Goal: Information Seeking & Learning: Learn about a topic

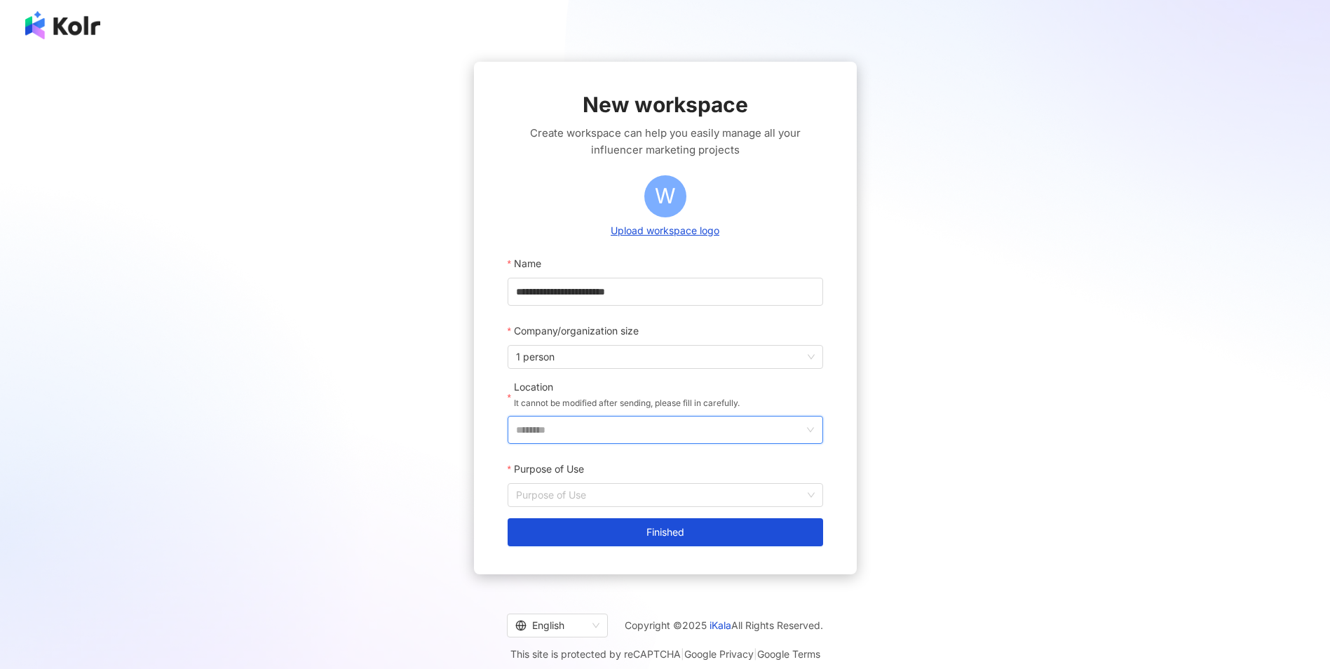
click at [745, 432] on input "********" at bounding box center [659, 430] width 287 height 27
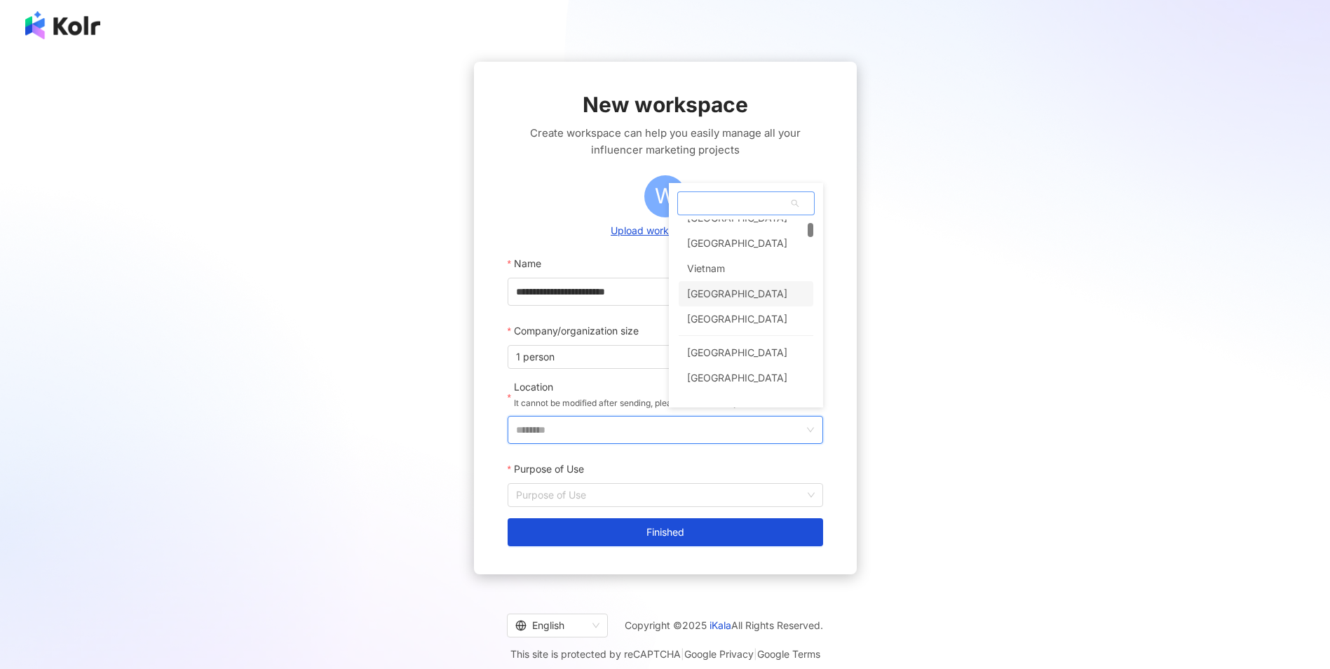
click at [791, 293] on div "[GEOGRAPHIC_DATA]" at bounding box center [746, 293] width 135 height 25
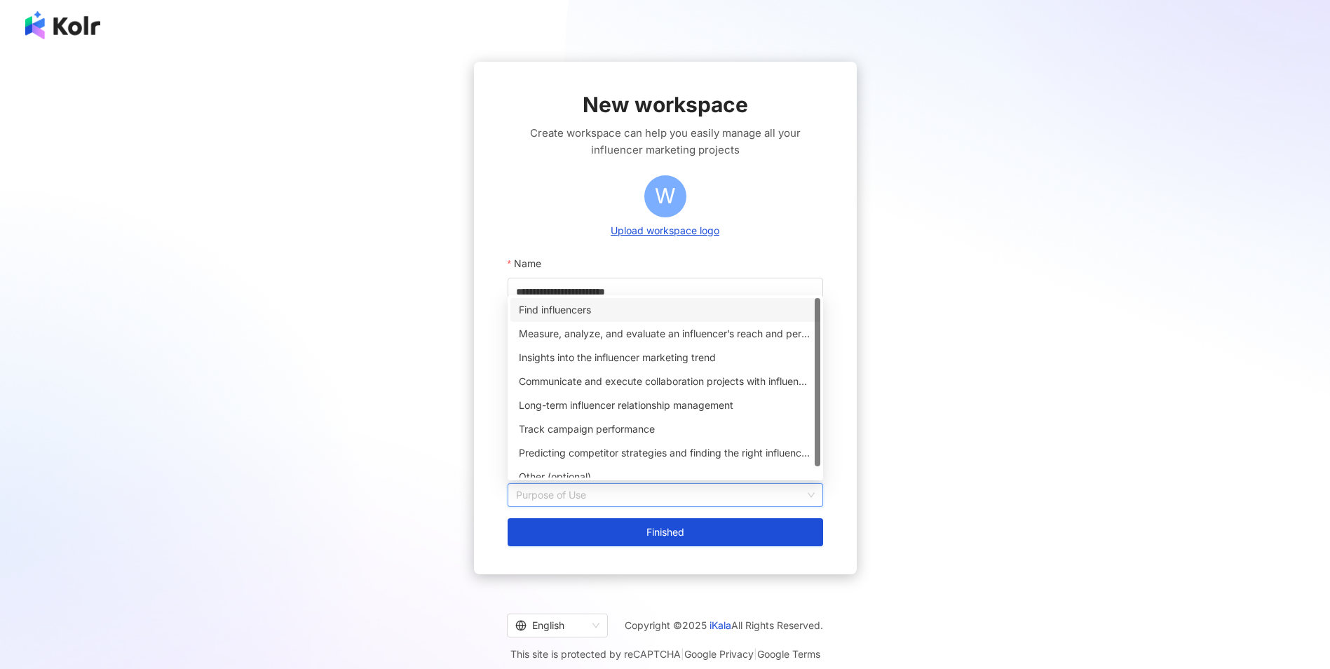
click at [583, 489] on input "Purpose of Use" at bounding box center [665, 495] width 299 height 22
click at [681, 307] on div "Find influencers" at bounding box center [665, 309] width 293 height 15
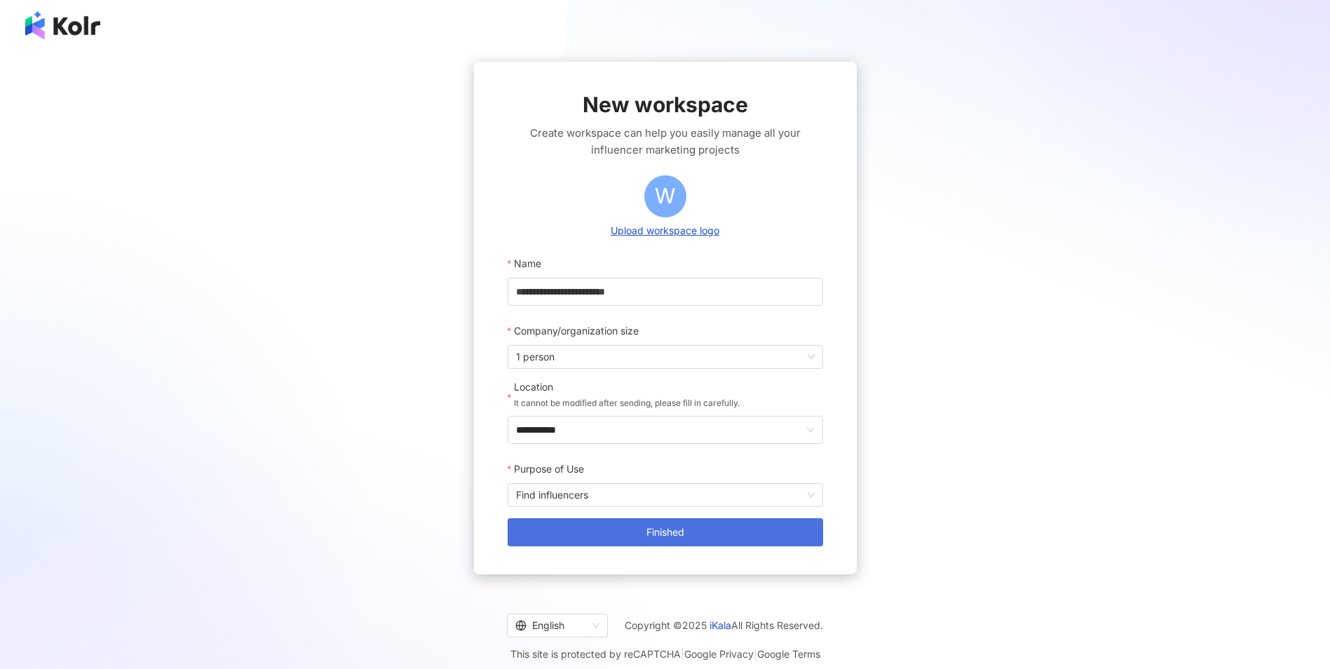
click at [794, 534] on button "Finished" at bounding box center [666, 532] width 316 height 28
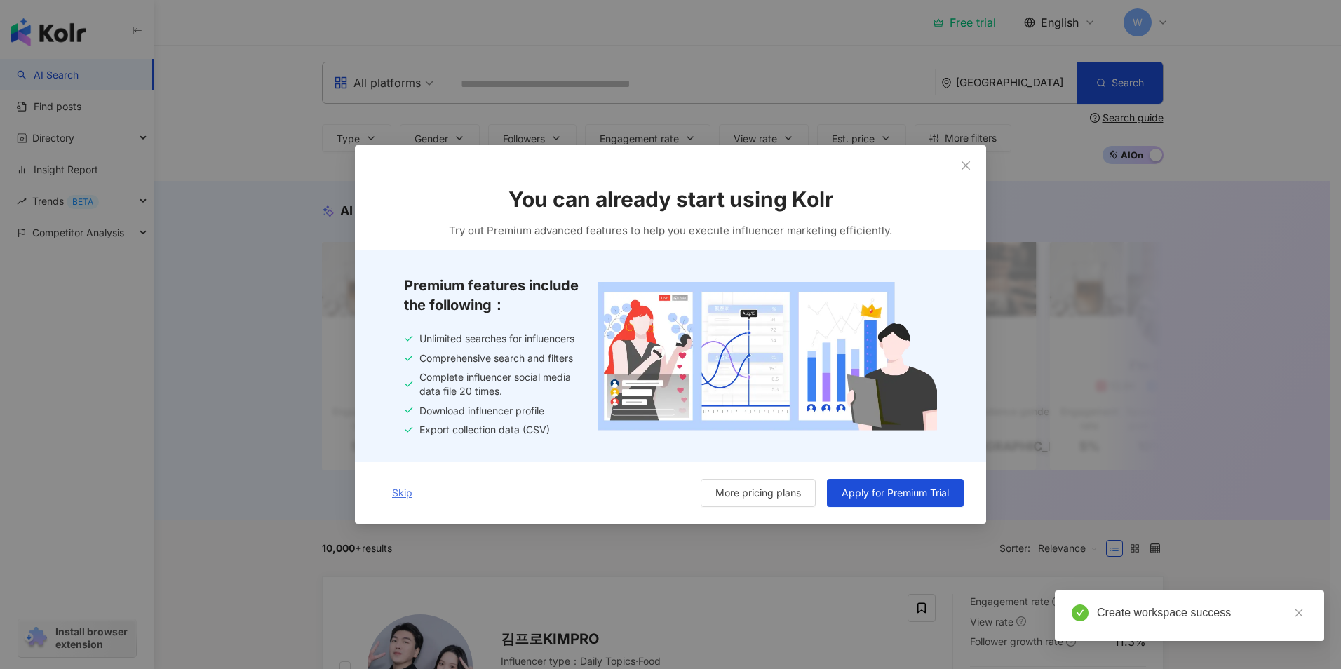
click at [401, 489] on span "Skip" at bounding box center [402, 492] width 20 height 11
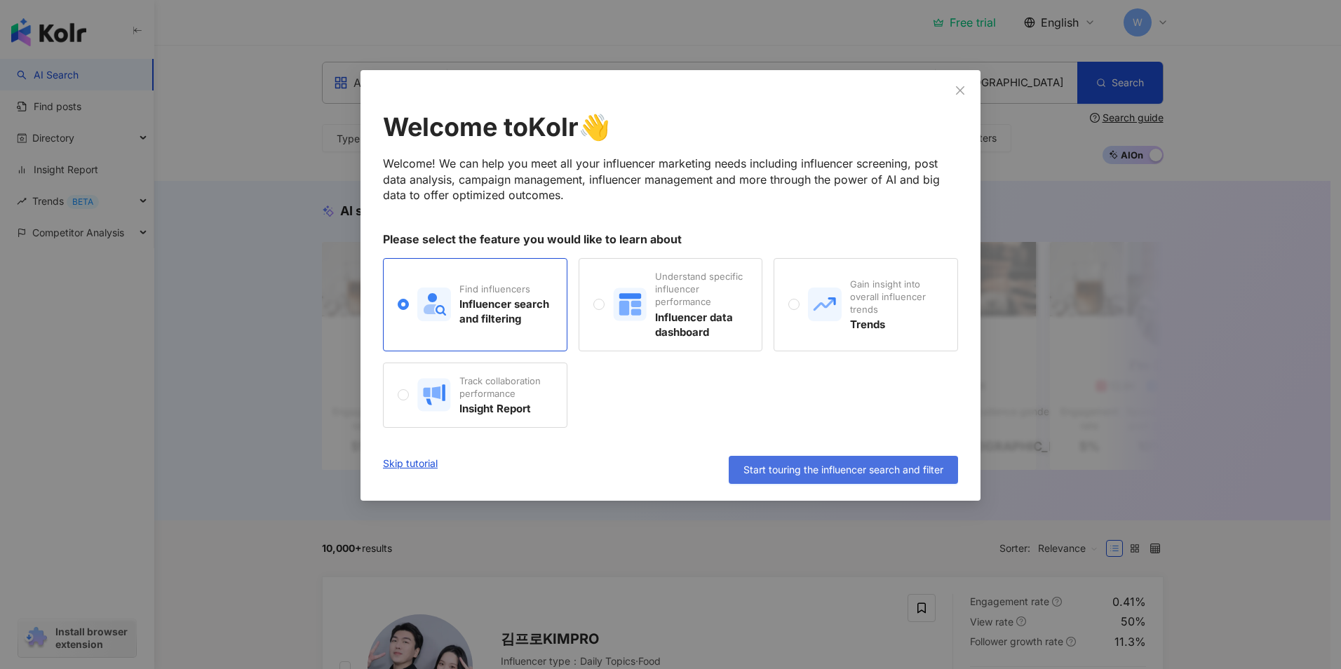
click at [790, 471] on span "Start touring the influencer search and filter" at bounding box center [843, 469] width 200 height 11
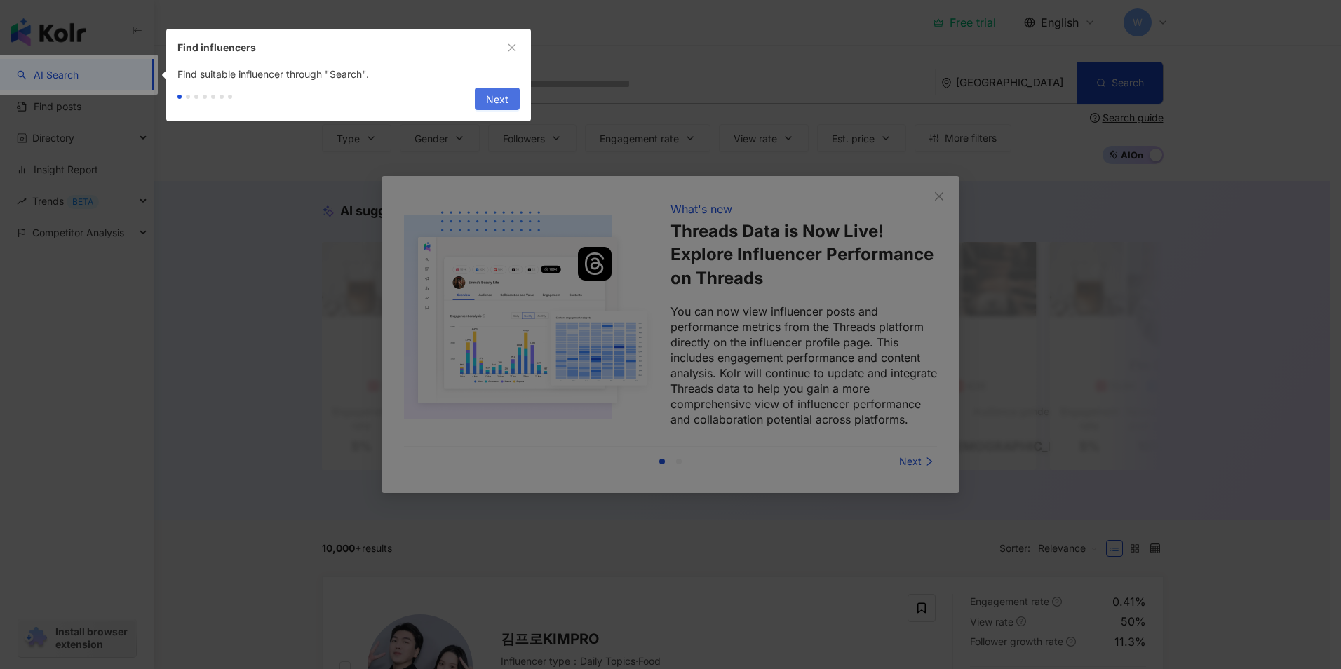
click at [490, 88] on span "Next" at bounding box center [497, 99] width 22 height 22
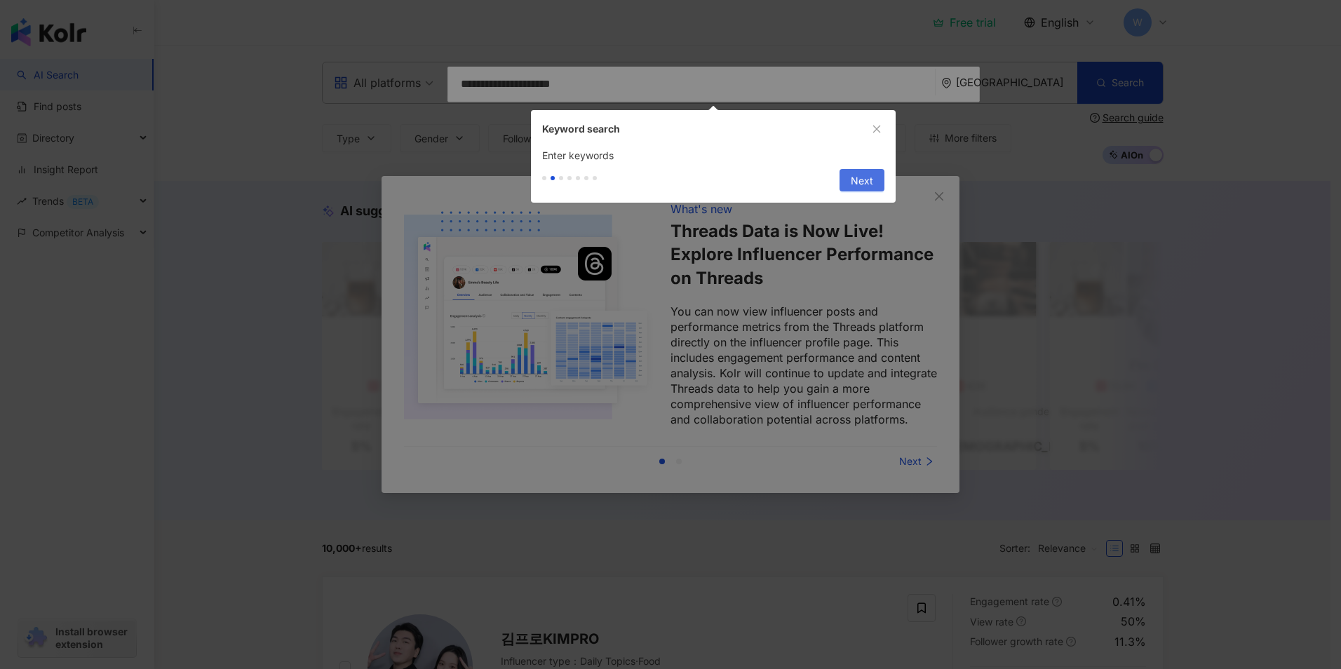
type input "**********"
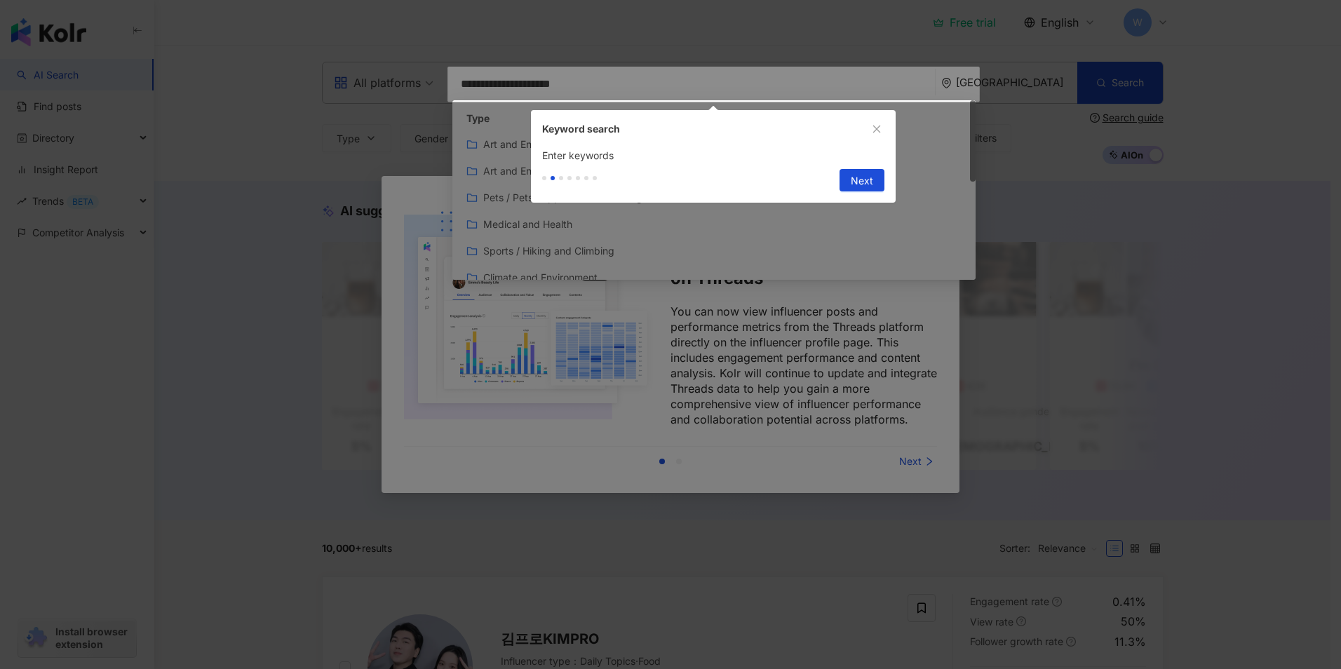
click at [847, 182] on button "Next" at bounding box center [861, 180] width 45 height 22
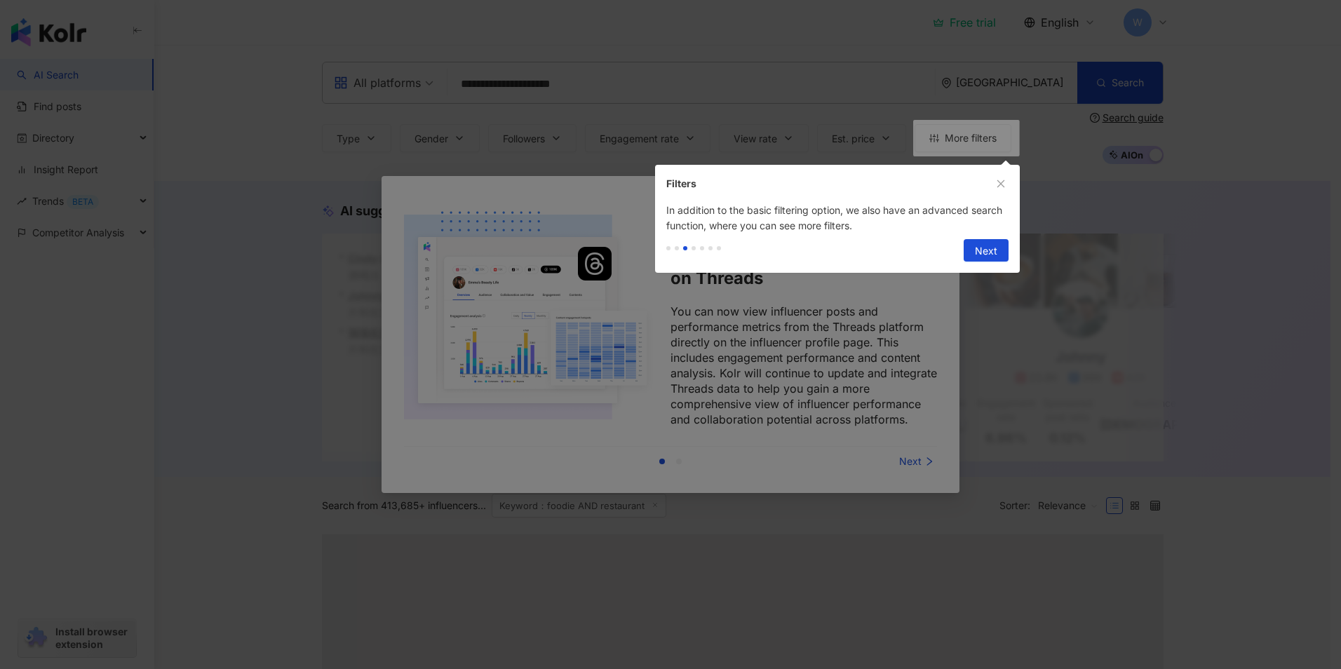
click at [963, 247] on div "Previous Next" at bounding box center [983, 250] width 50 height 22
click at [973, 245] on button "Next" at bounding box center [985, 250] width 45 height 22
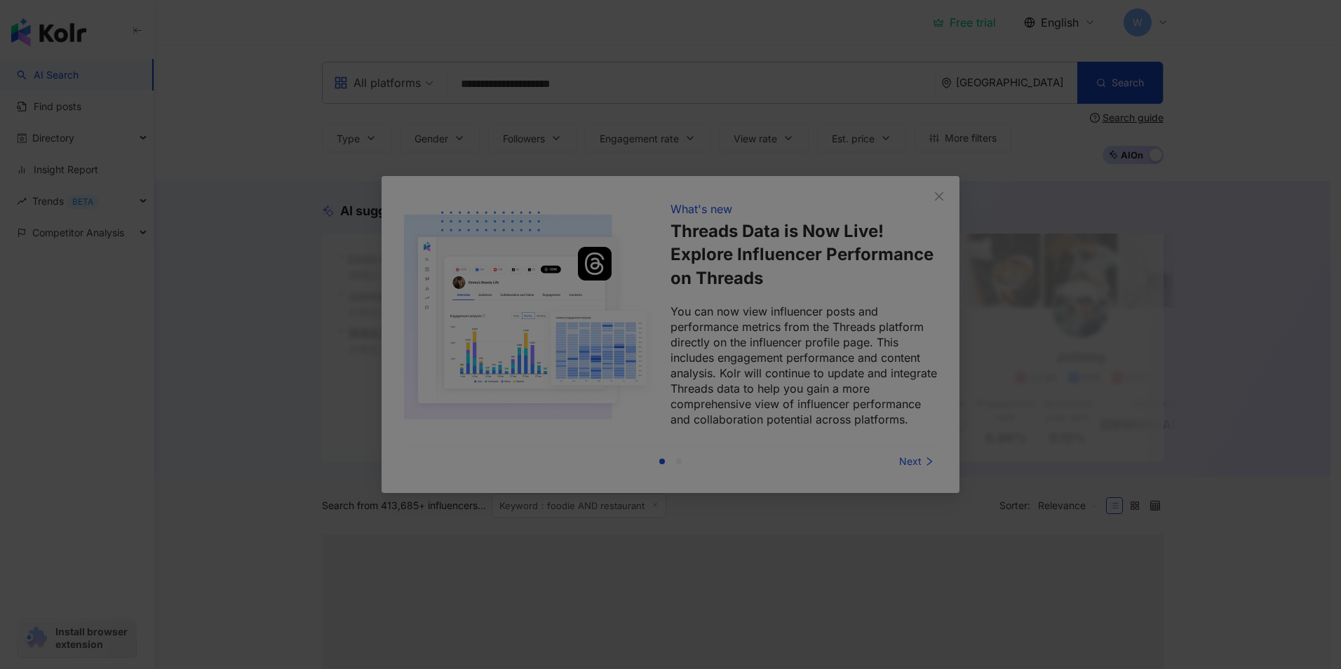
click at [583, 483] on div at bounding box center [670, 334] width 1341 height 669
click at [869, 312] on div at bounding box center [670, 334] width 1341 height 669
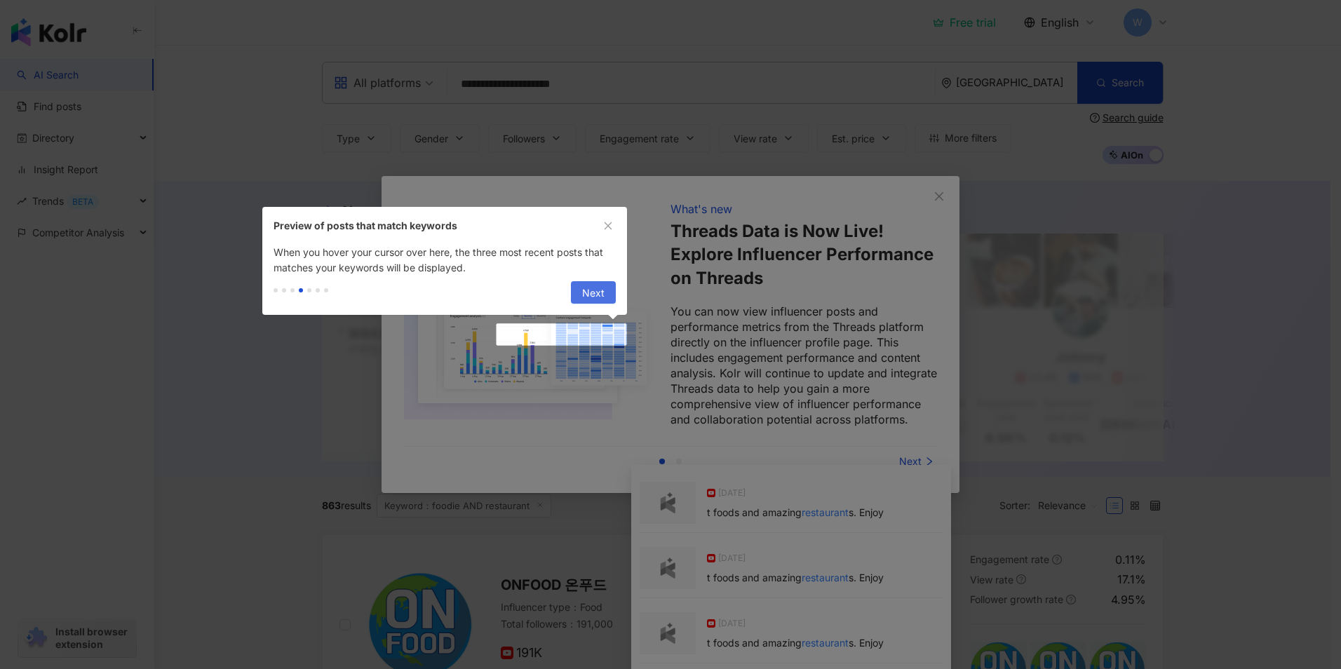
click at [584, 284] on span "Next" at bounding box center [593, 293] width 22 height 22
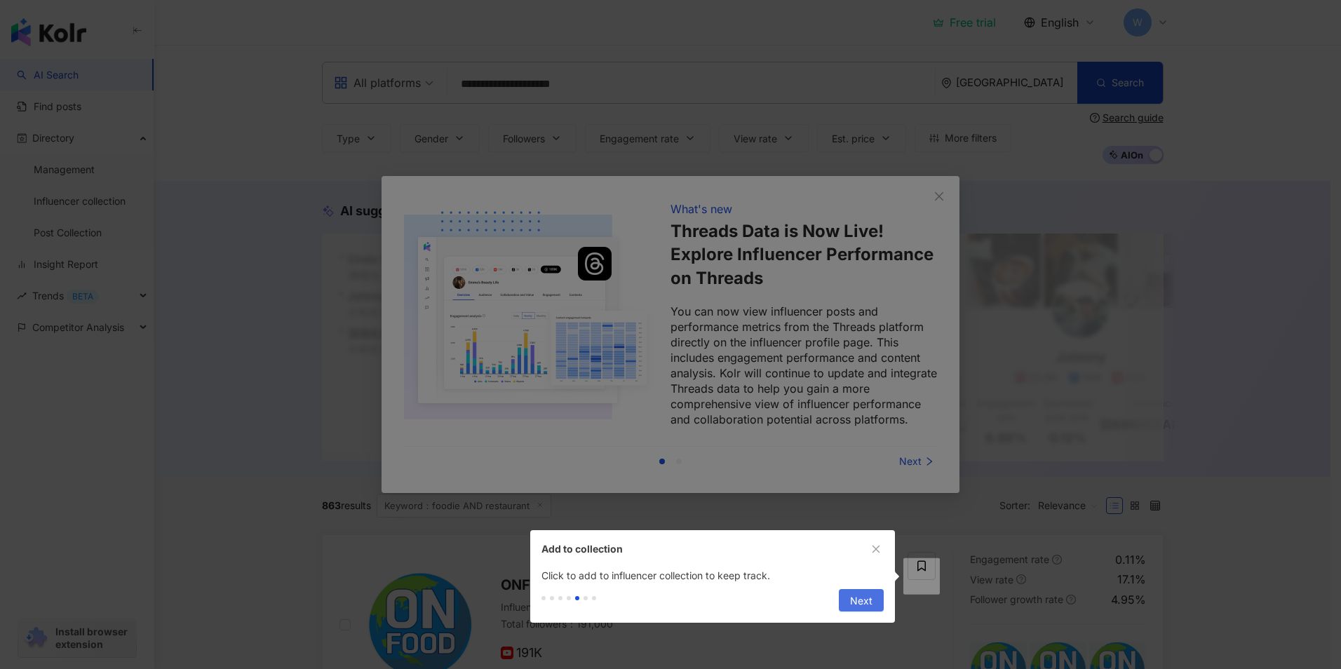
click at [848, 597] on button "Next" at bounding box center [861, 600] width 45 height 22
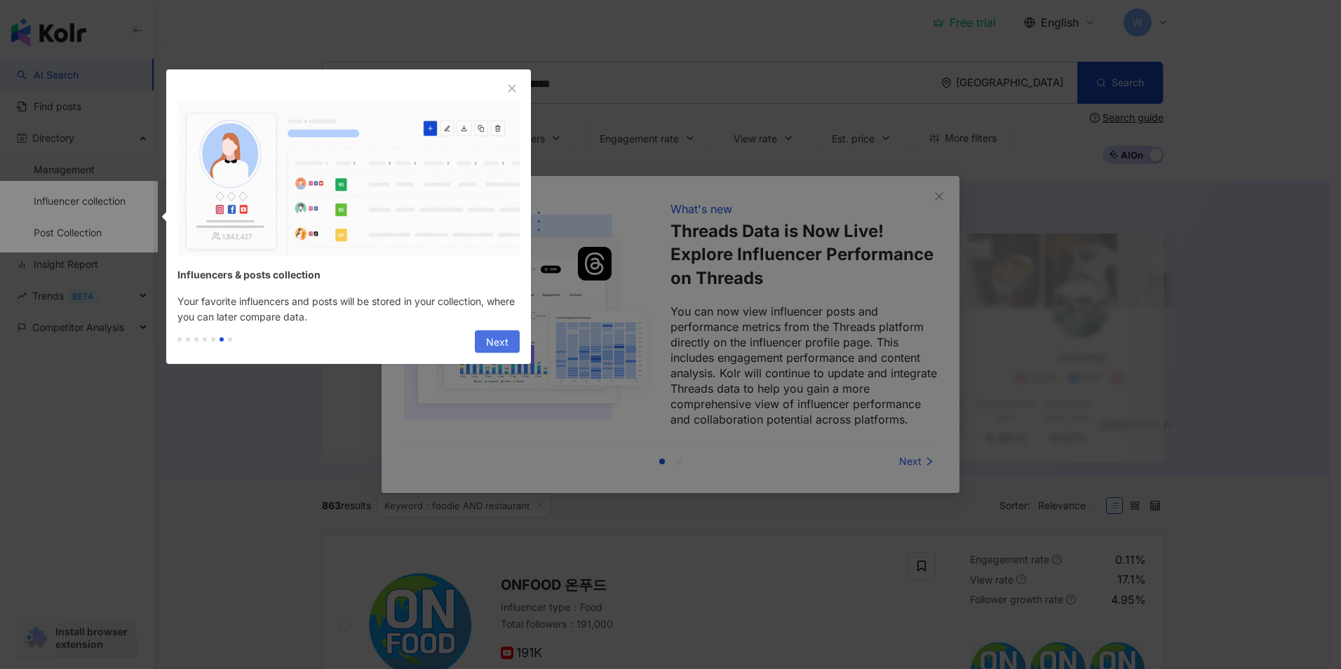
click at [508, 344] on span "Next" at bounding box center [497, 342] width 22 height 22
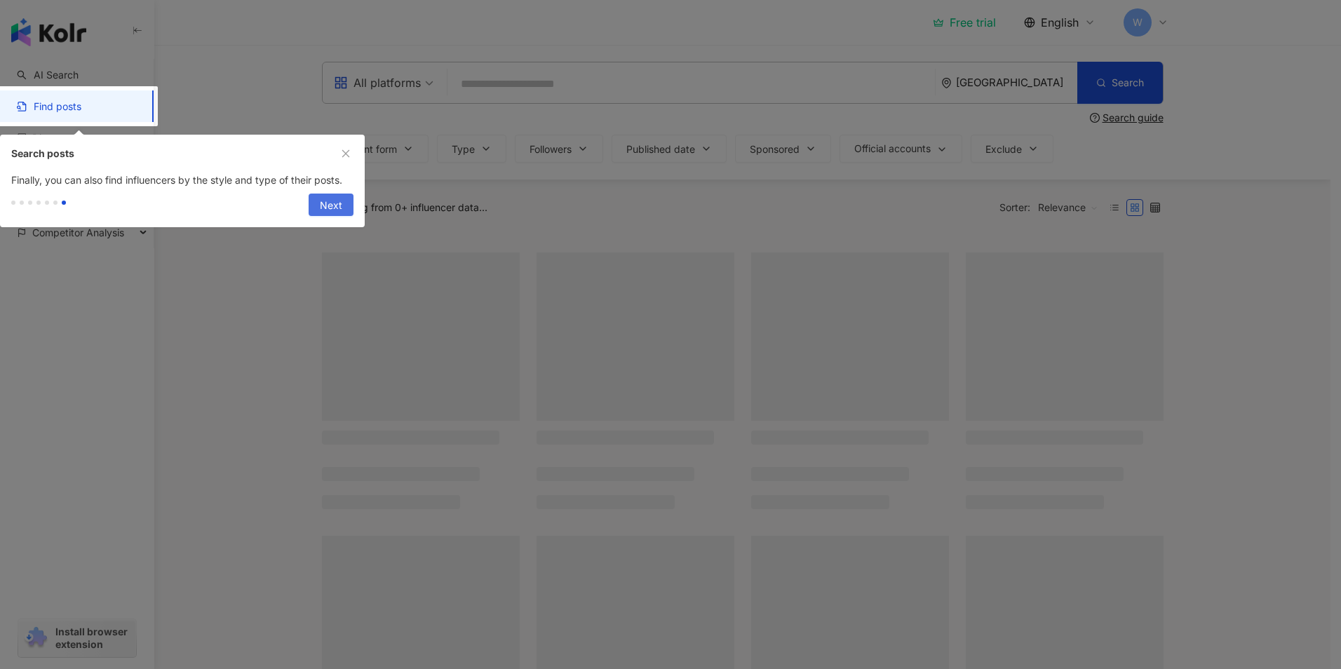
click at [318, 205] on button "Next" at bounding box center [331, 205] width 45 height 22
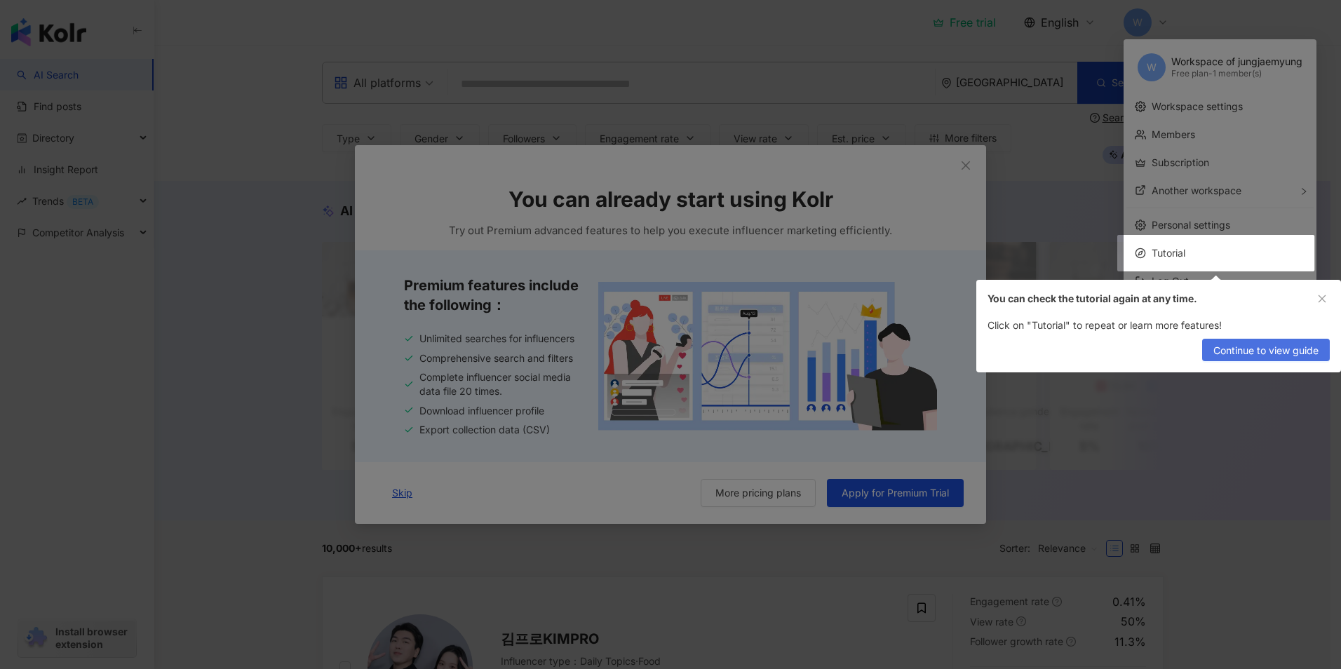
click at [1249, 348] on span "Continue to view guide" at bounding box center [1265, 350] width 105 height 22
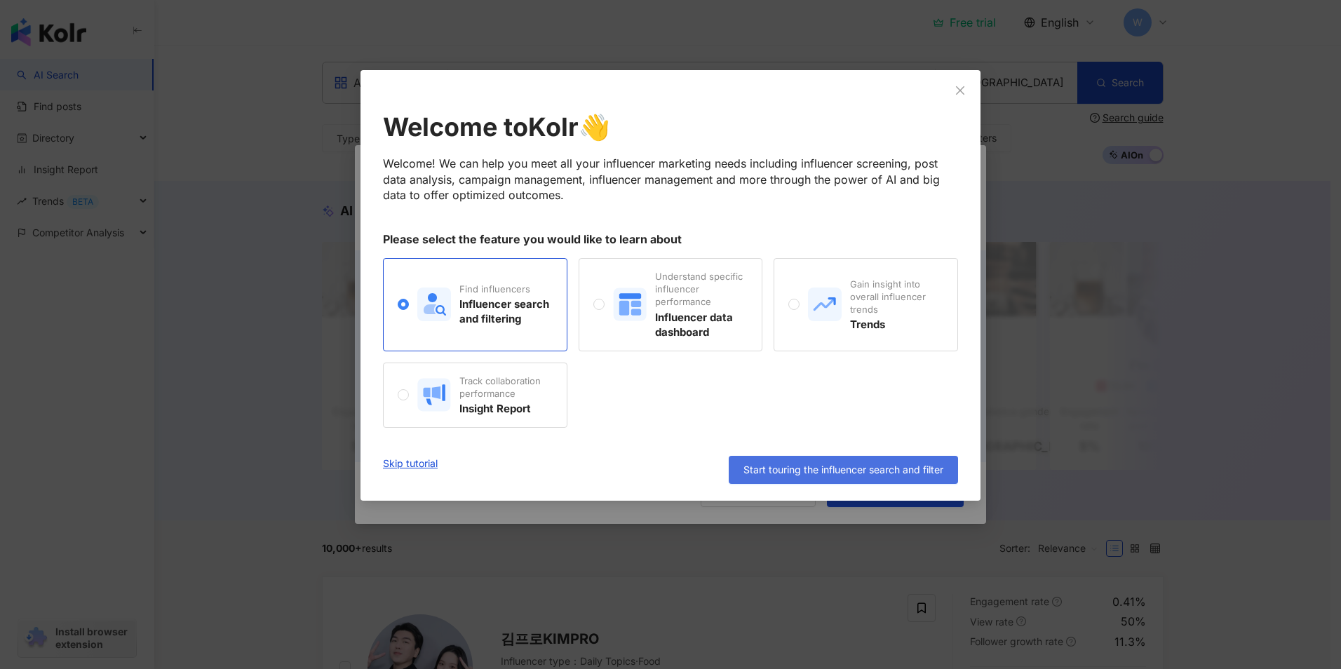
click at [896, 477] on button "Start touring the influencer search and filter" at bounding box center [843, 470] width 229 height 28
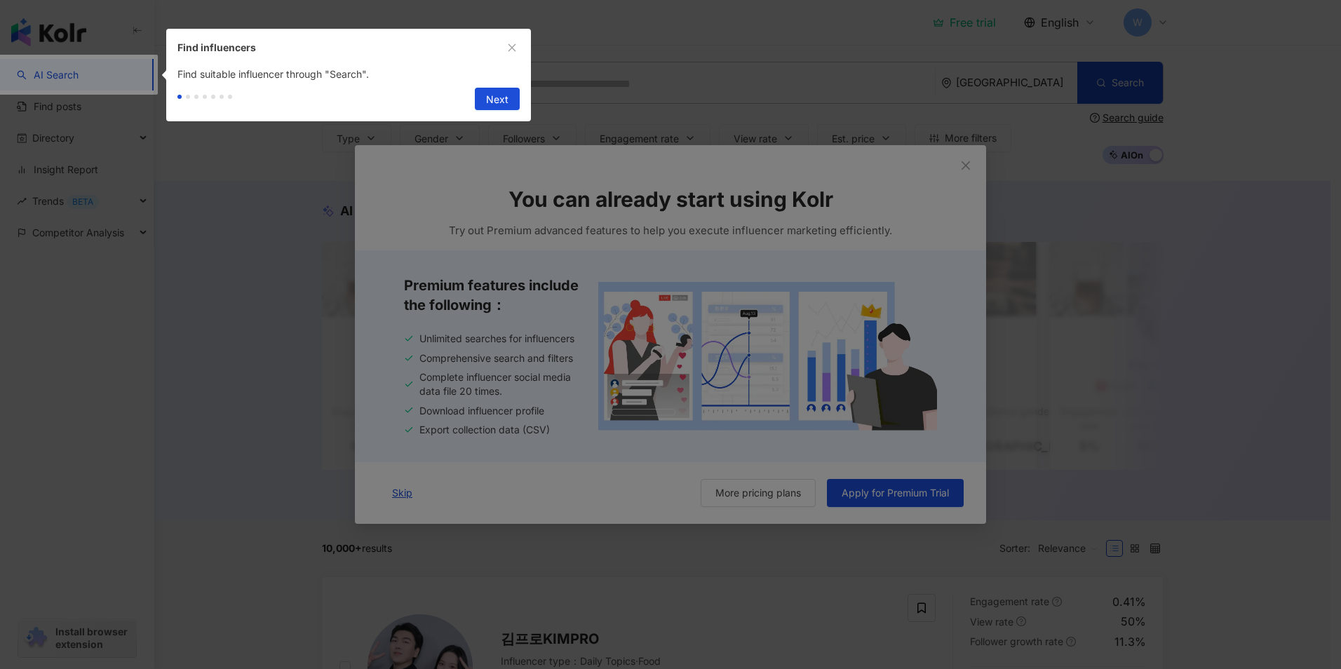
click at [470, 83] on div "Next" at bounding box center [348, 101] width 365 height 39
click at [489, 103] on span "Next" at bounding box center [497, 99] width 22 height 22
type input "**********"
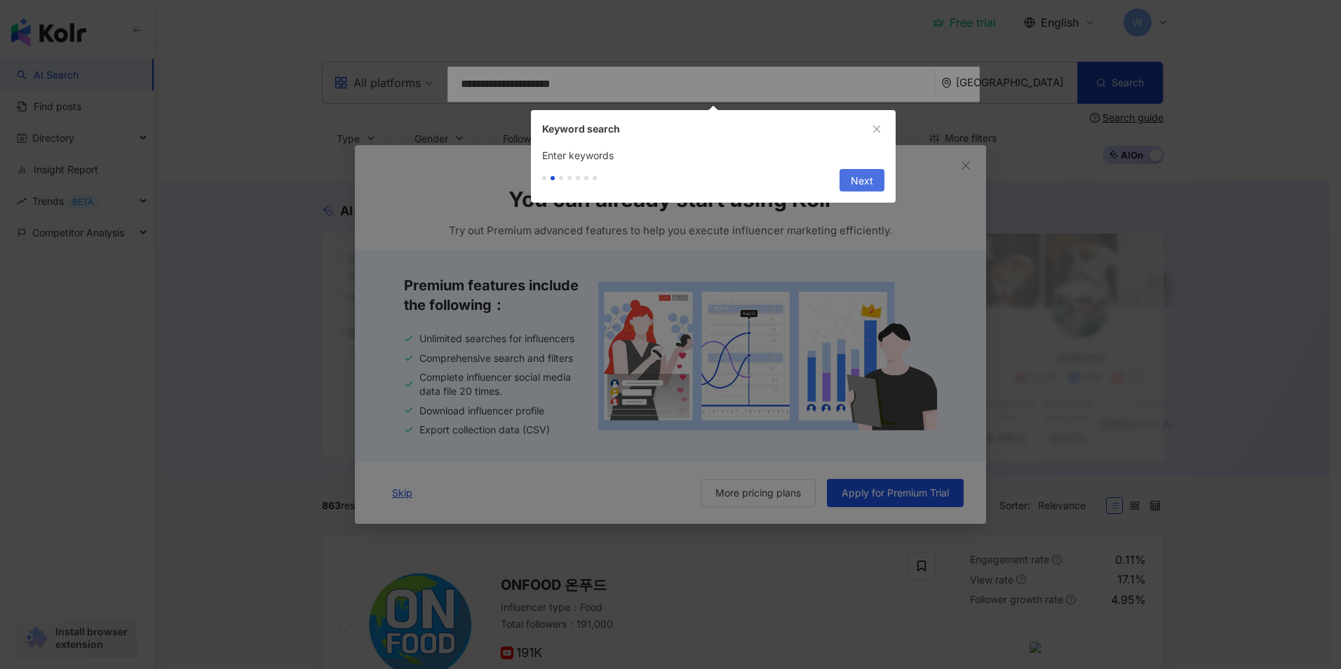
click at [837, 184] on div "Previous Next" at bounding box center [859, 180] width 50 height 22
click at [887, 186] on div "Previous Next" at bounding box center [713, 182] width 365 height 39
click at [872, 184] on span "Next" at bounding box center [862, 181] width 22 height 22
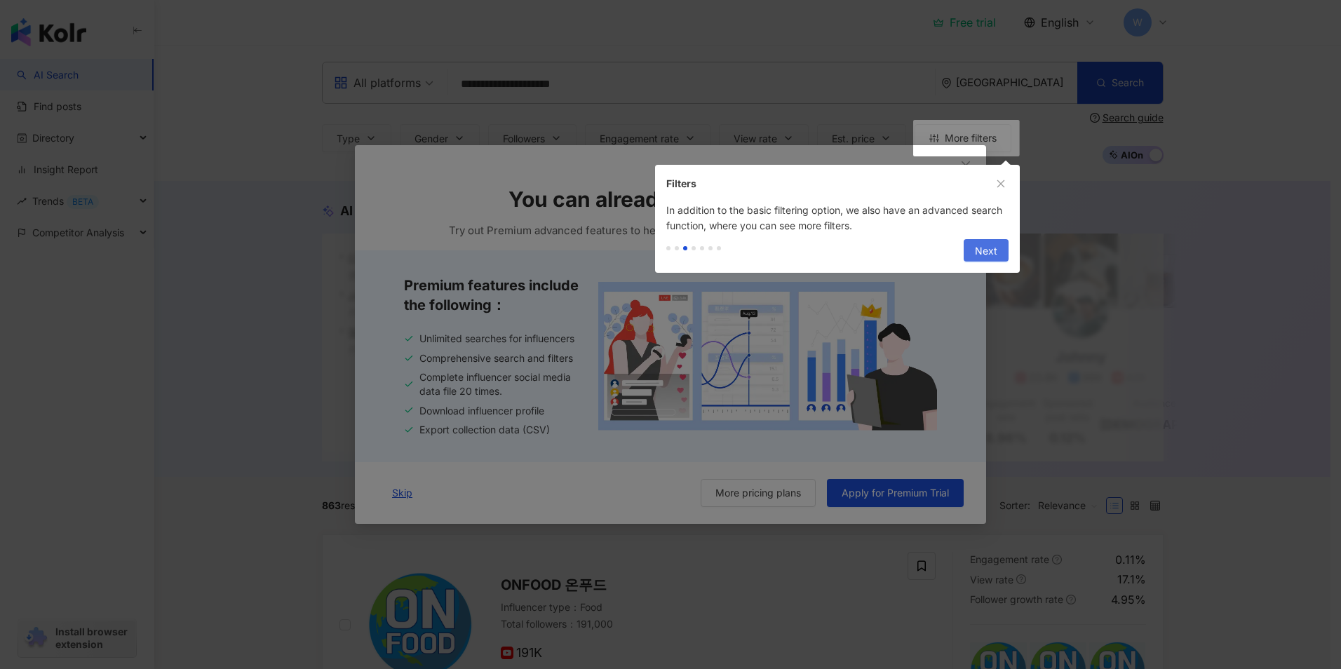
click at [977, 245] on span "Next" at bounding box center [986, 251] width 22 height 22
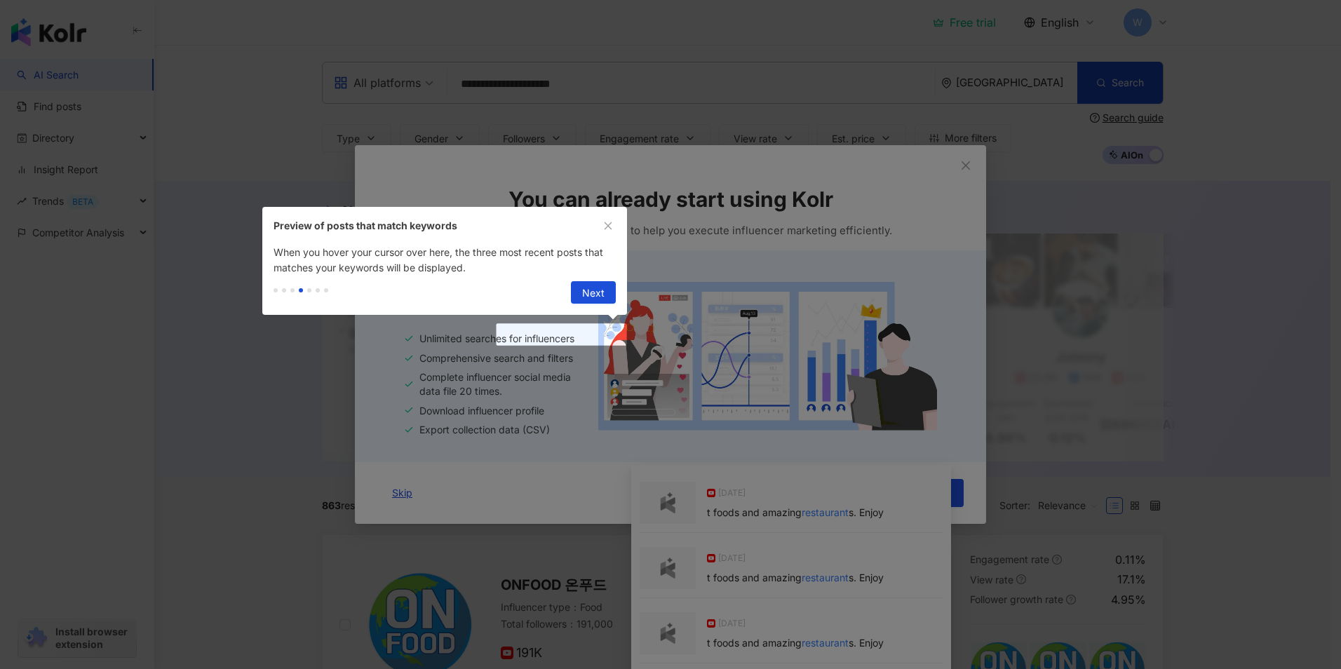
click at [602, 291] on span "Next" at bounding box center [593, 293] width 22 height 22
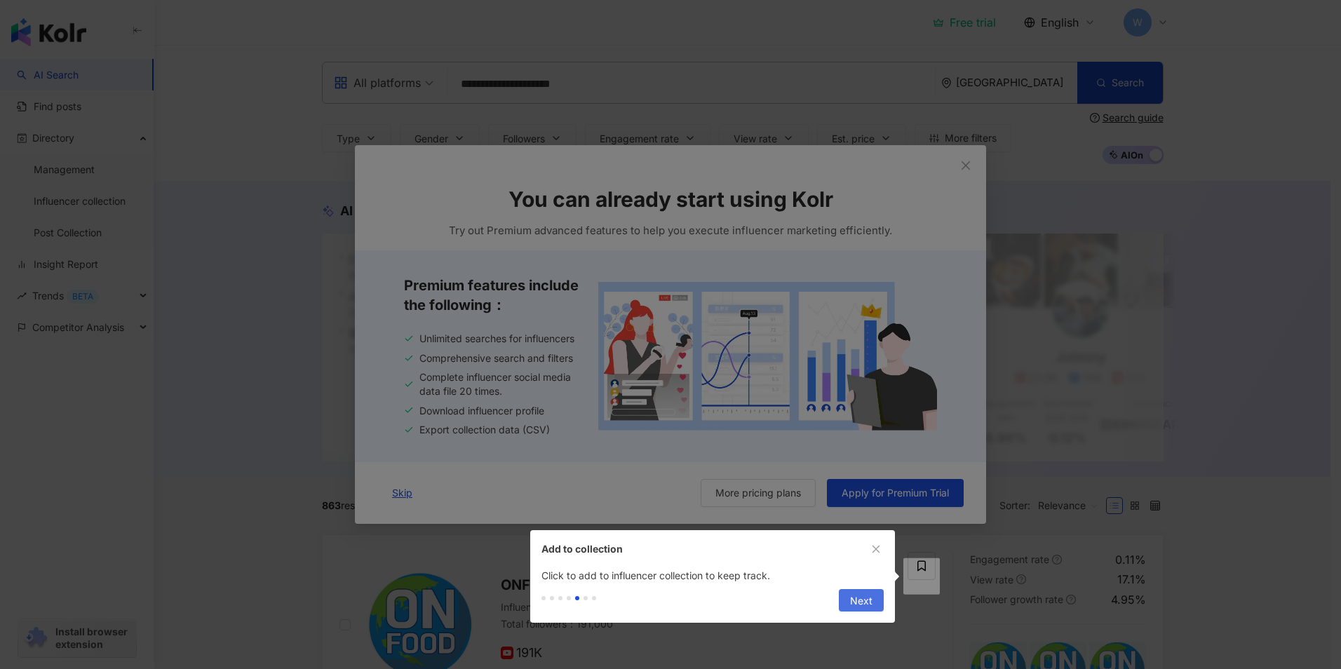
click at [850, 600] on button "Next" at bounding box center [861, 600] width 45 height 22
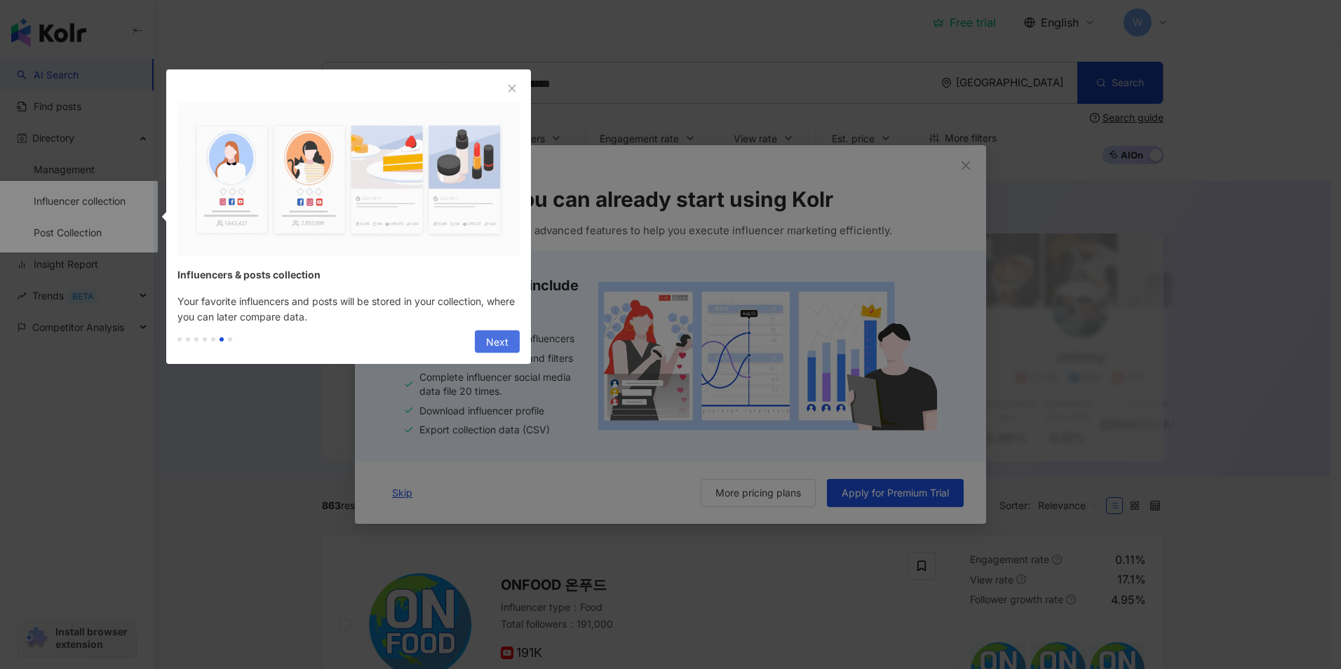
click at [497, 341] on span "Next" at bounding box center [497, 342] width 22 height 22
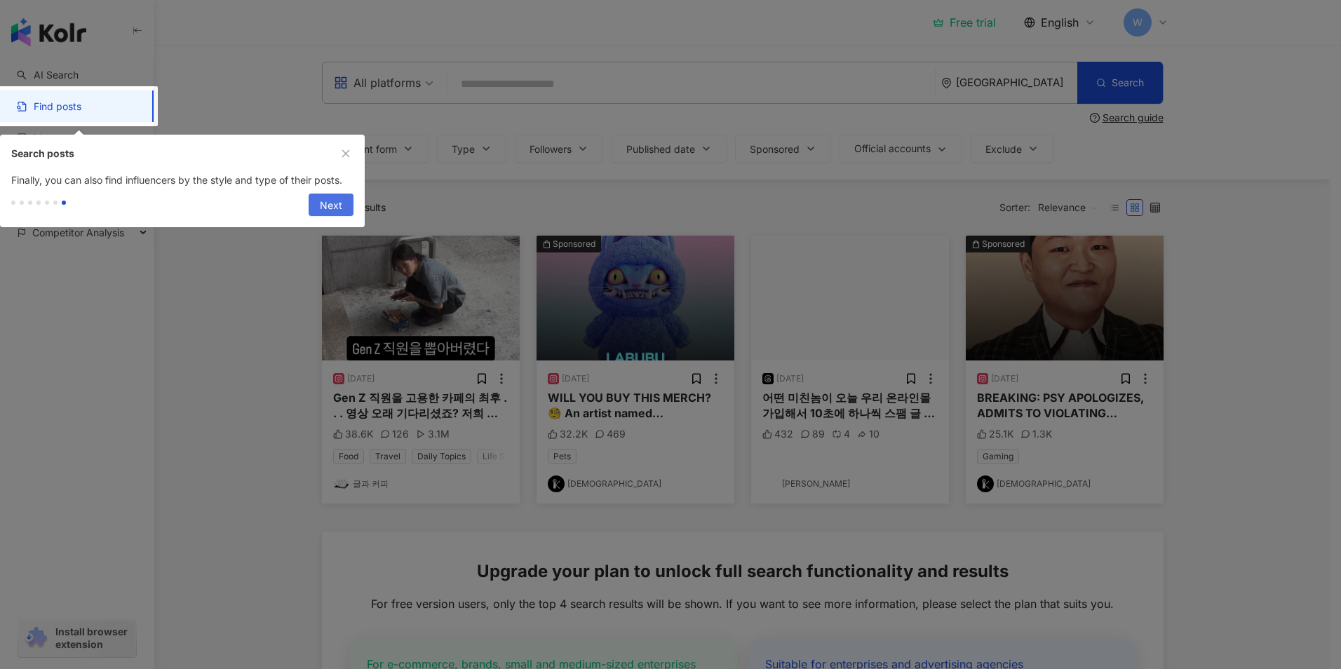
click at [318, 201] on button "Next" at bounding box center [331, 205] width 45 height 22
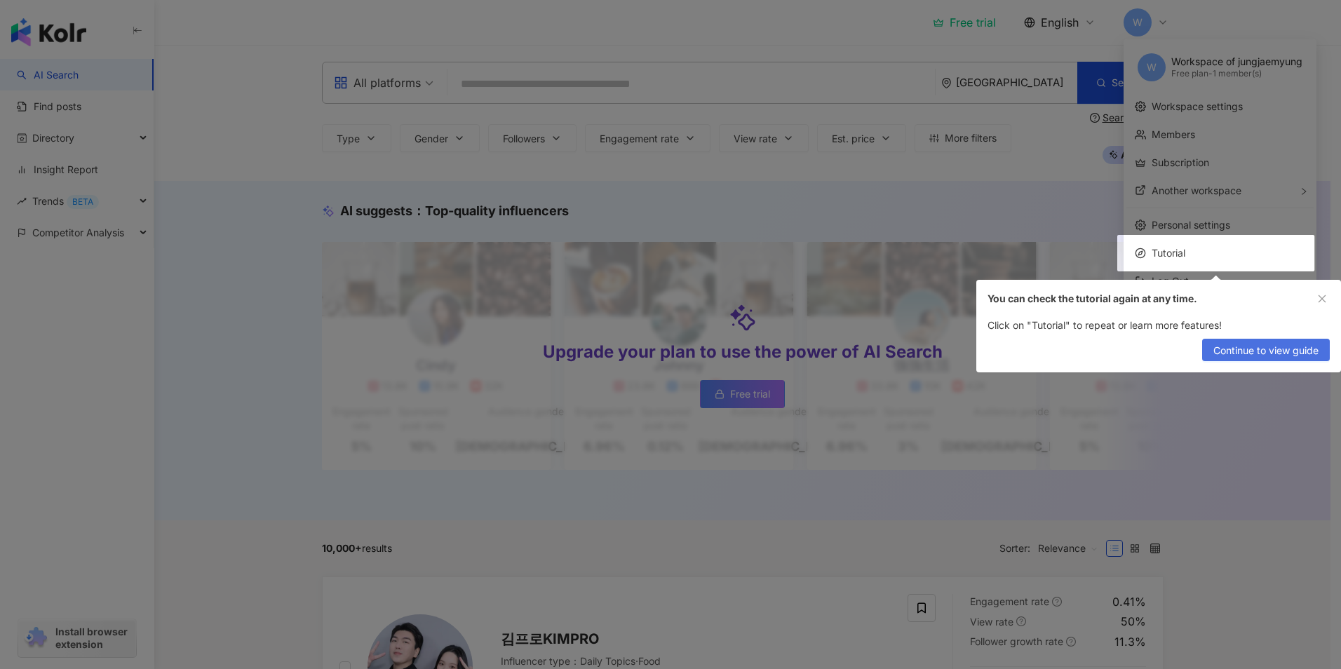
click at [1280, 347] on span "Continue to view guide" at bounding box center [1265, 350] width 105 height 22
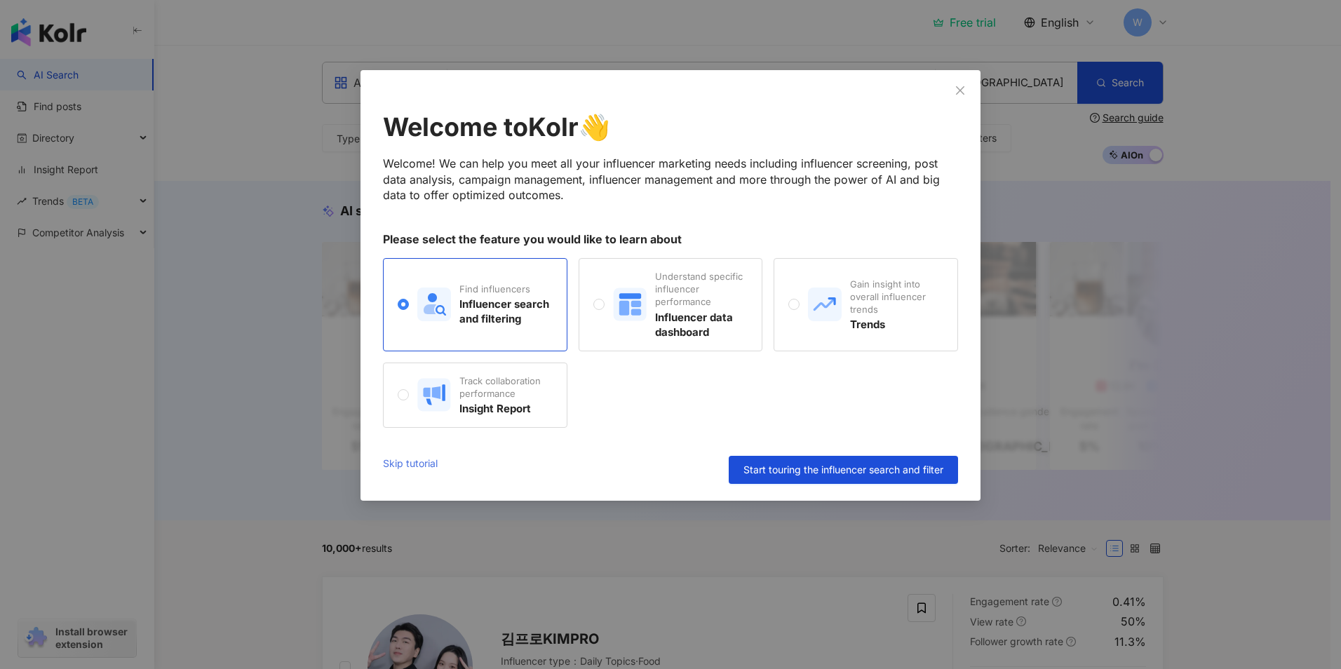
click at [393, 465] on link "Skip tutorial" at bounding box center [410, 470] width 55 height 28
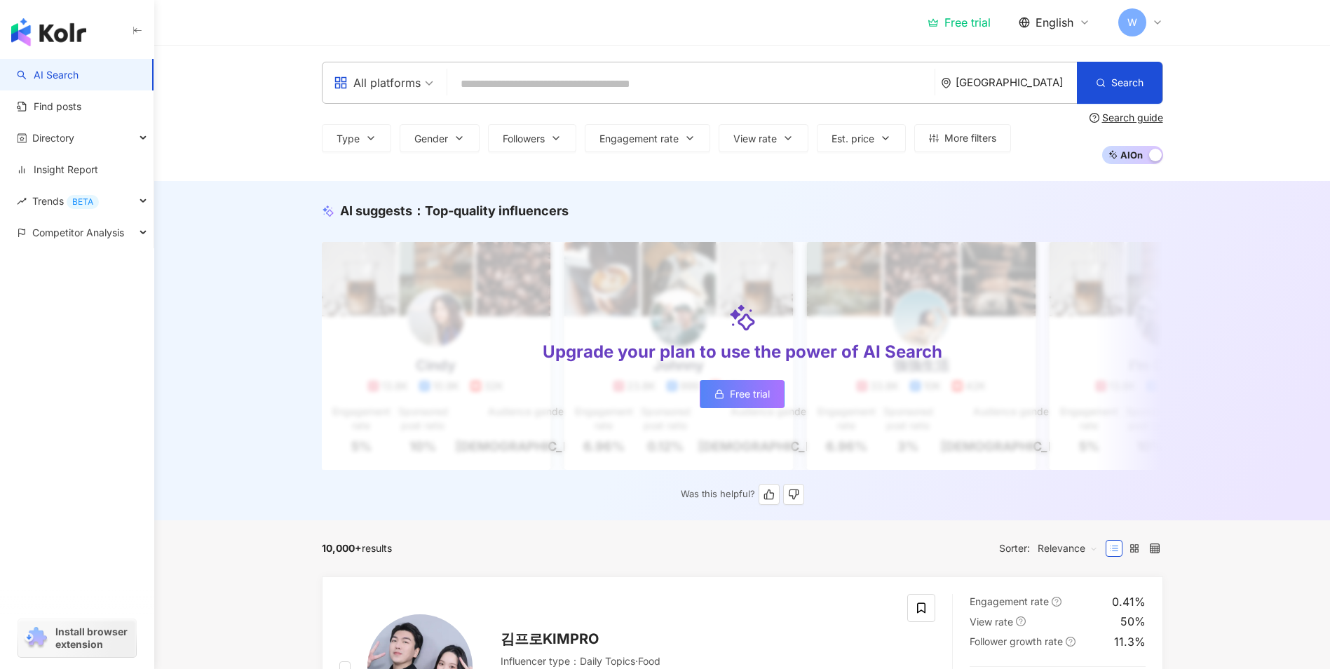
click at [718, 388] on link "Free trial" at bounding box center [742, 394] width 85 height 28
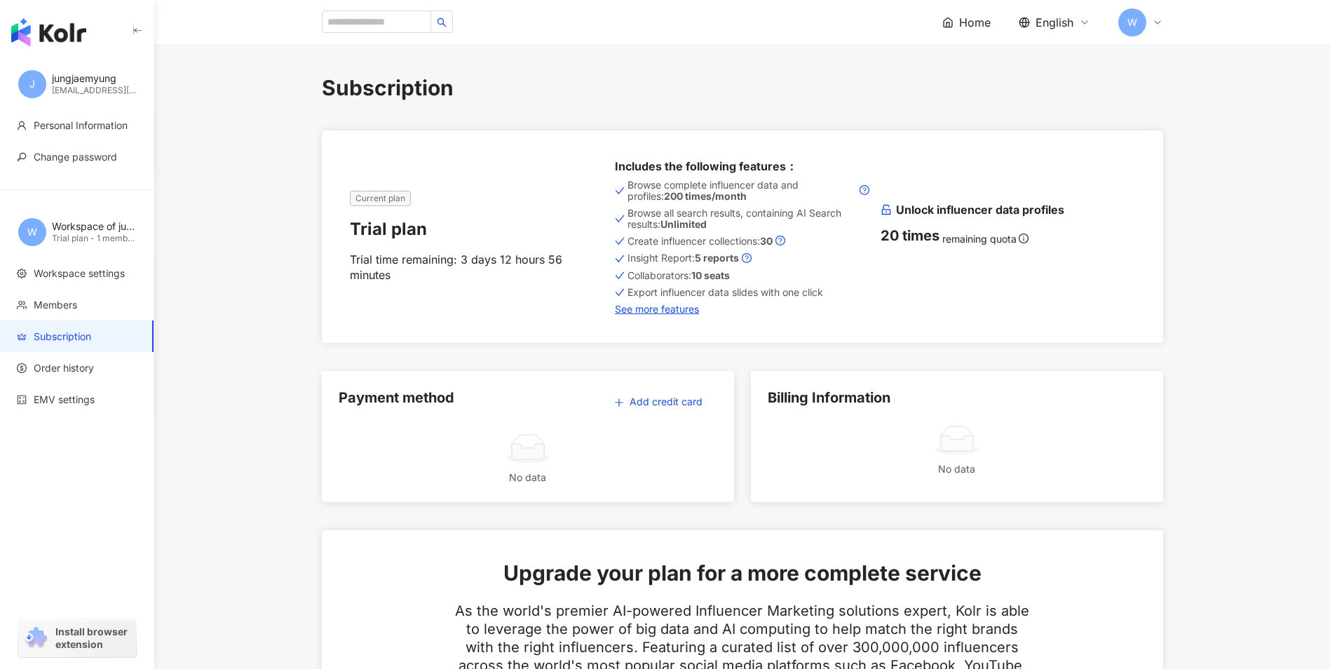
click at [70, 26] on img "button" at bounding box center [48, 32] width 75 height 28
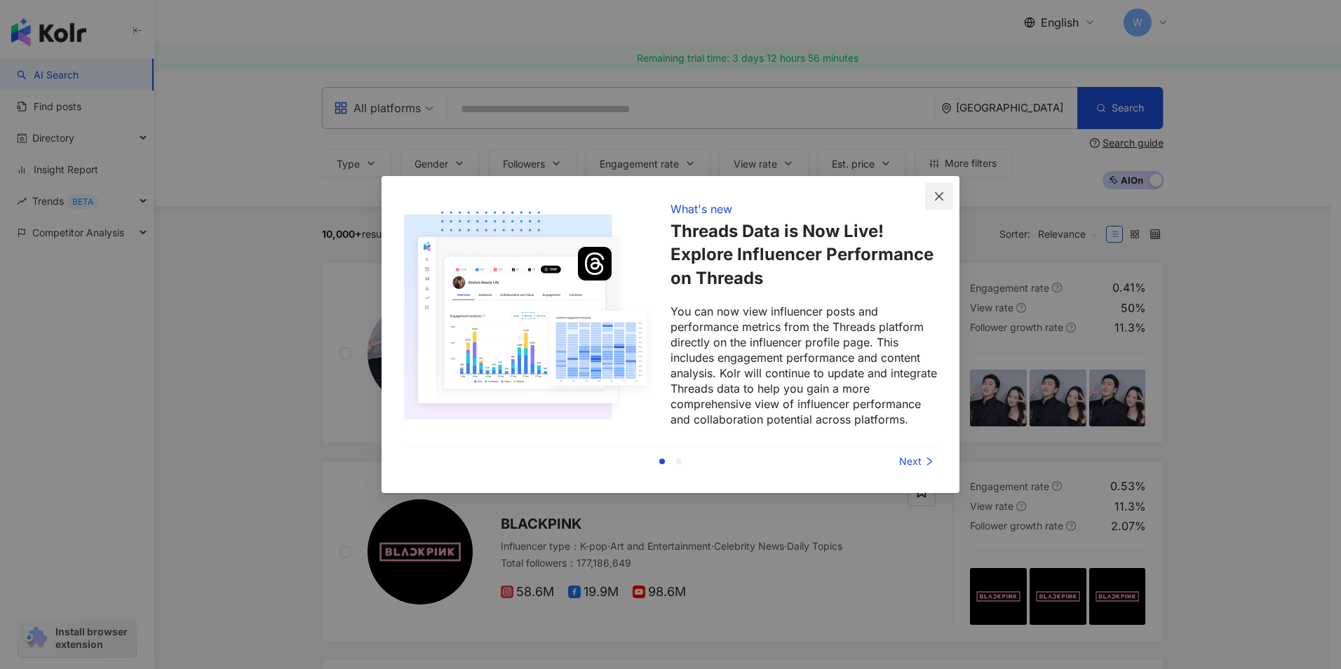
click at [946, 197] on span "Close" at bounding box center [939, 196] width 28 height 11
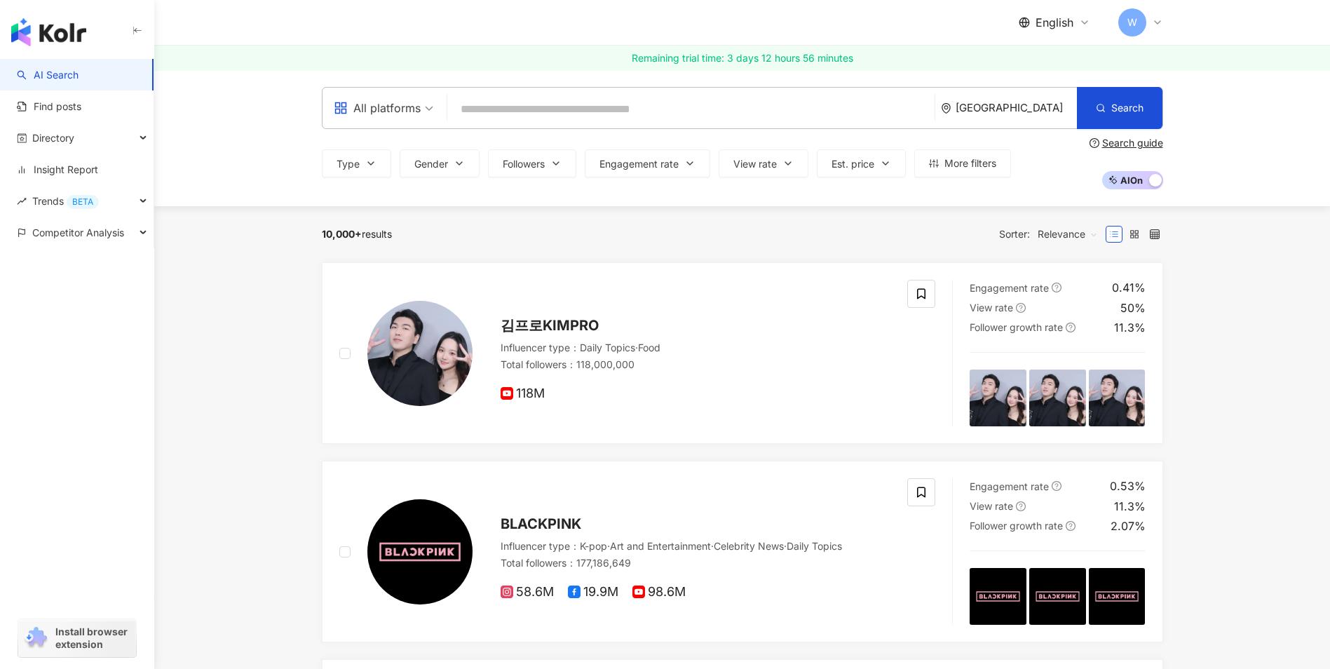
click at [618, 97] on input "search" at bounding box center [691, 109] width 476 height 27
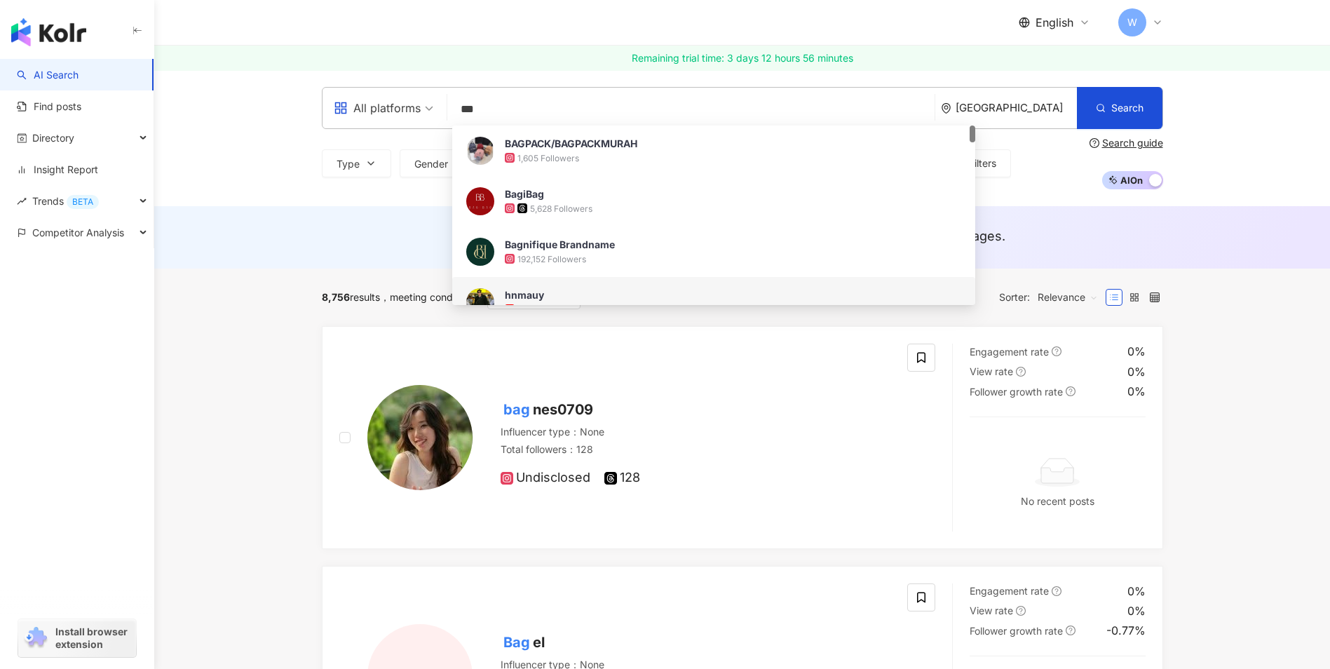
type input "***"
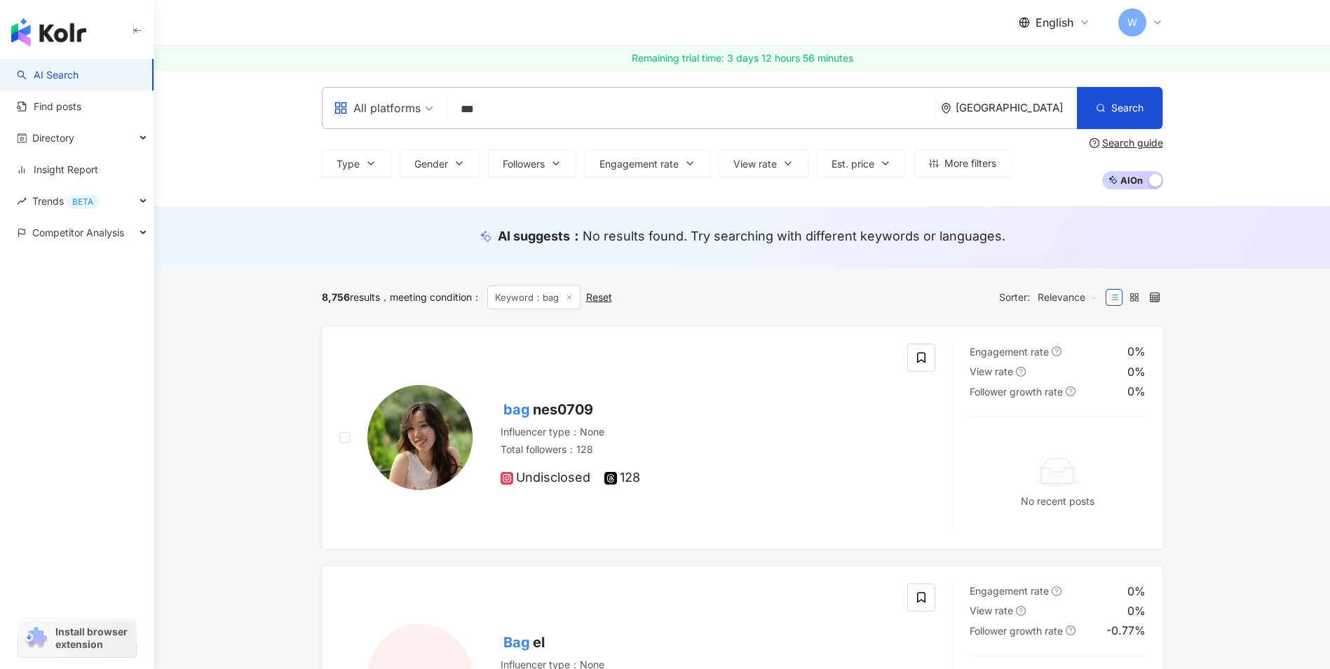
click at [560, 405] on span "nes0709" at bounding box center [563, 409] width 60 height 17
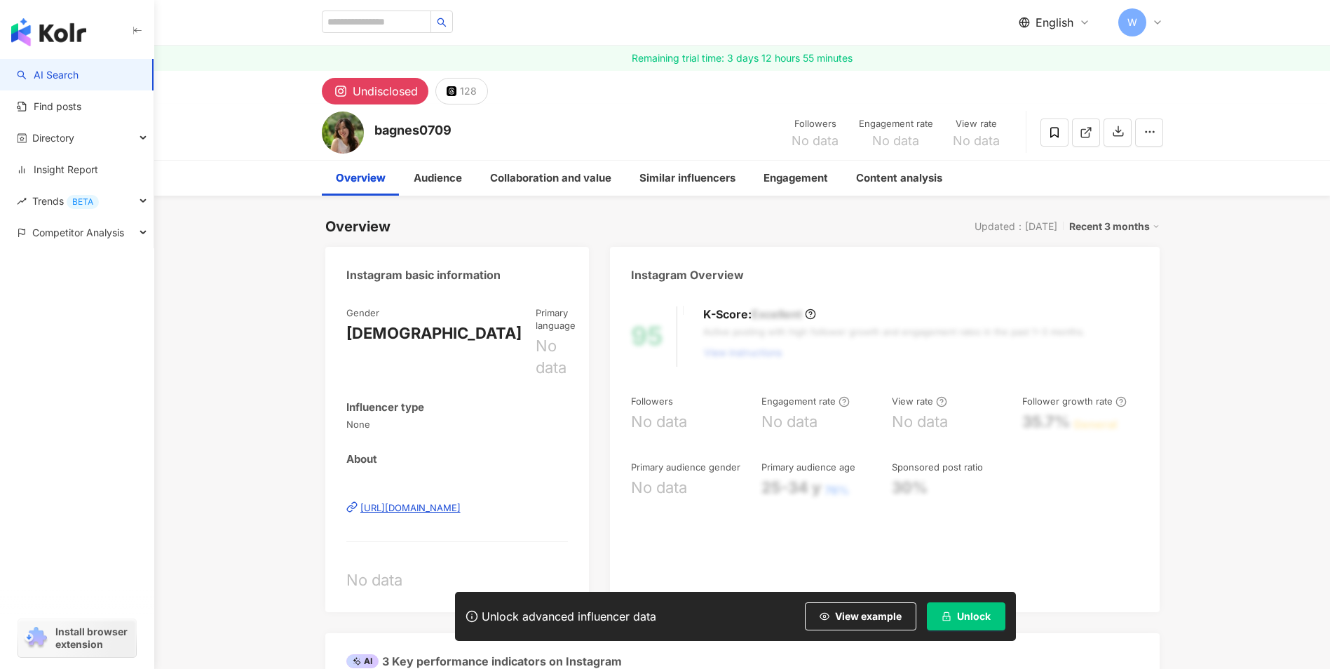
scroll to position [280, 0]
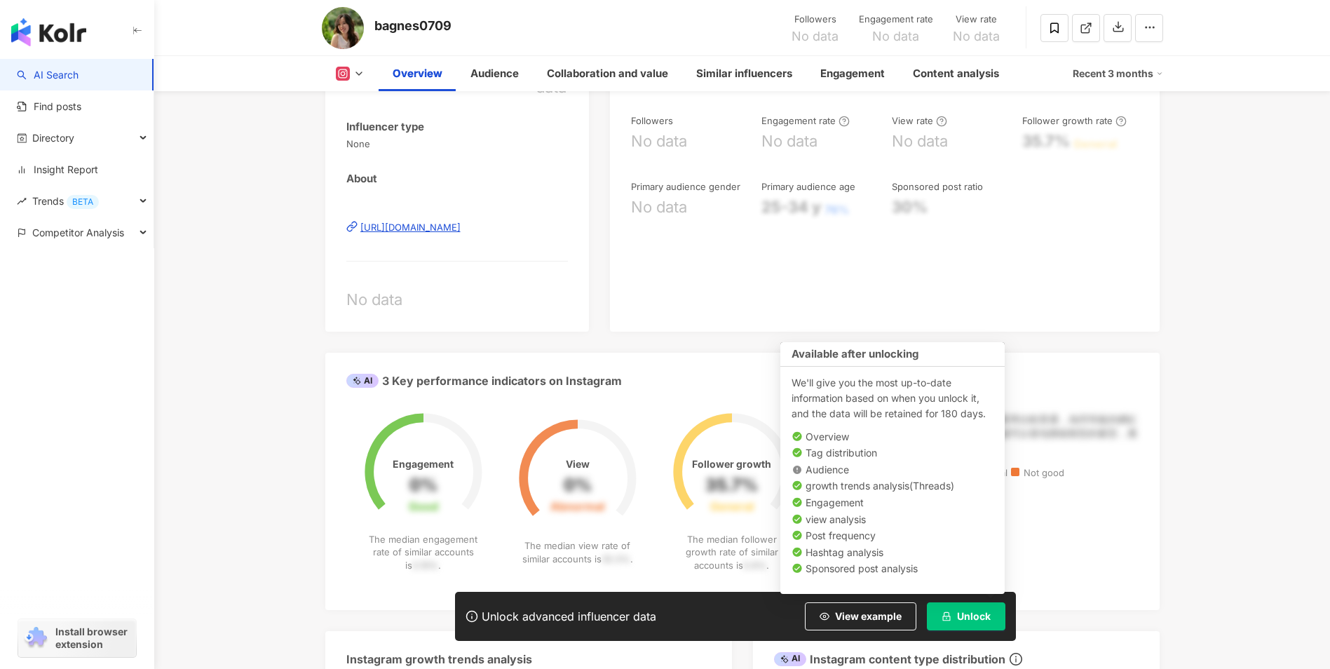
click at [942, 612] on icon "lock" at bounding box center [947, 616] width 10 height 10
click at [942, 612] on span "button" at bounding box center [947, 616] width 10 height 10
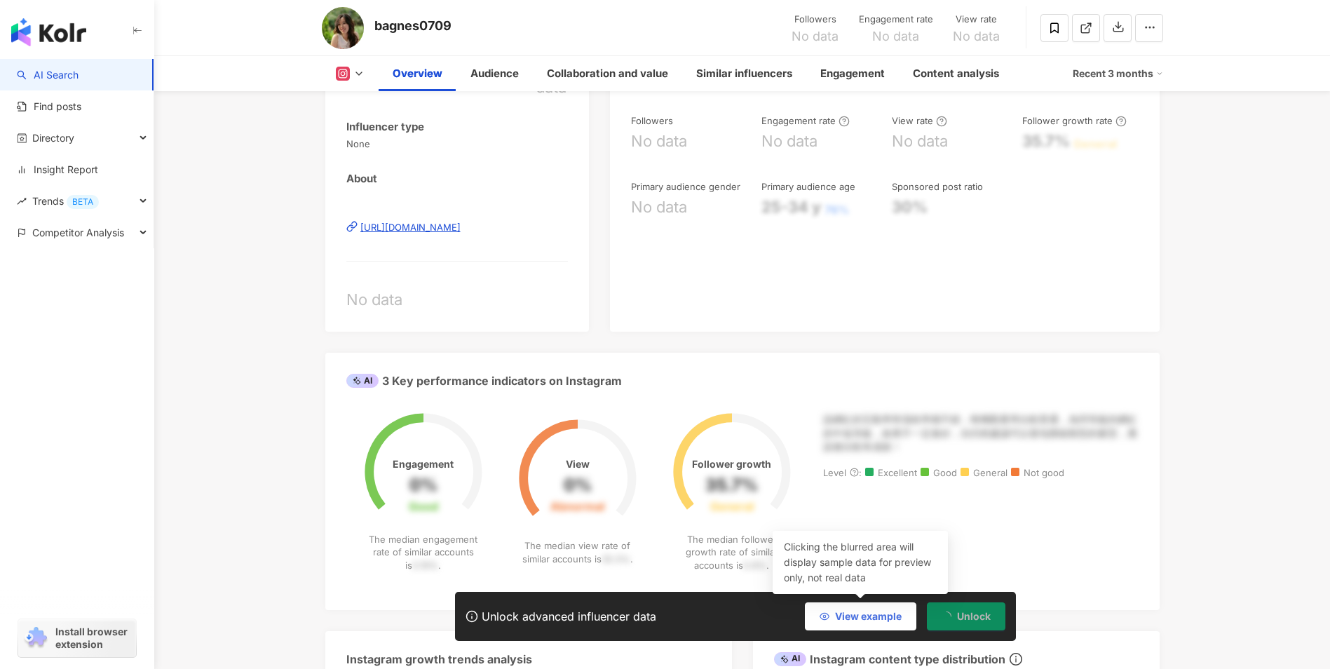
click at [881, 621] on span "View example" at bounding box center [868, 616] width 67 height 11
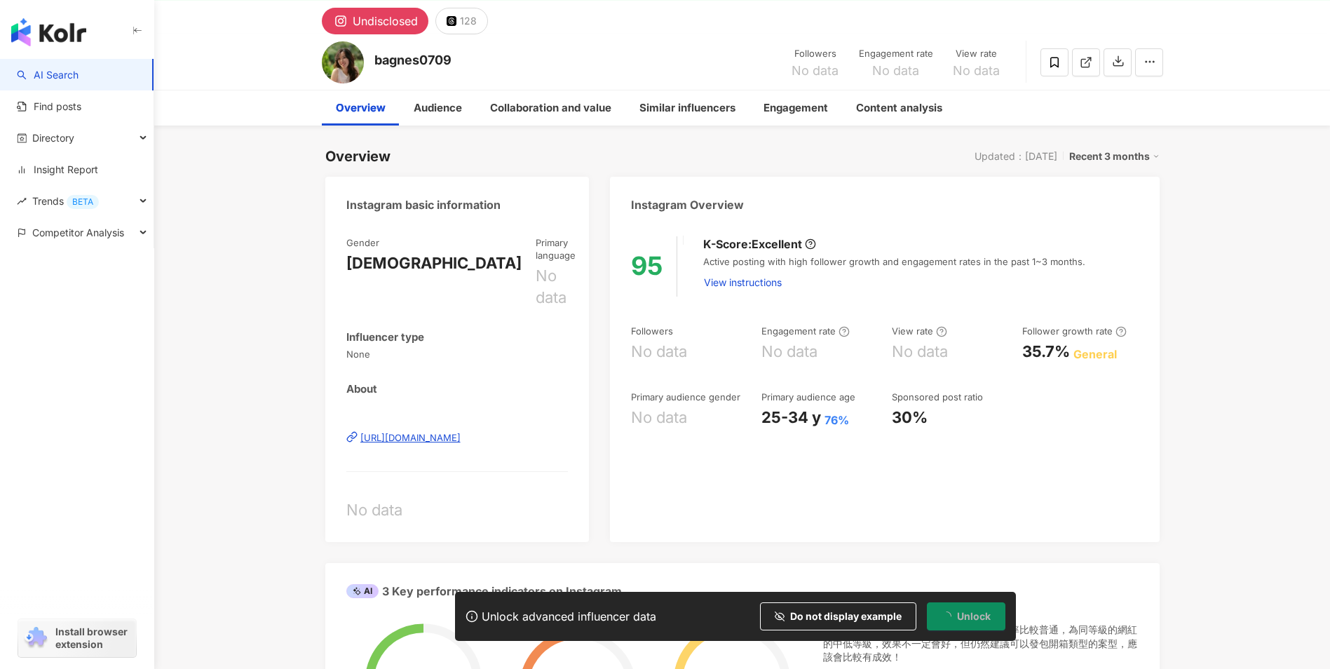
scroll to position [0, 0]
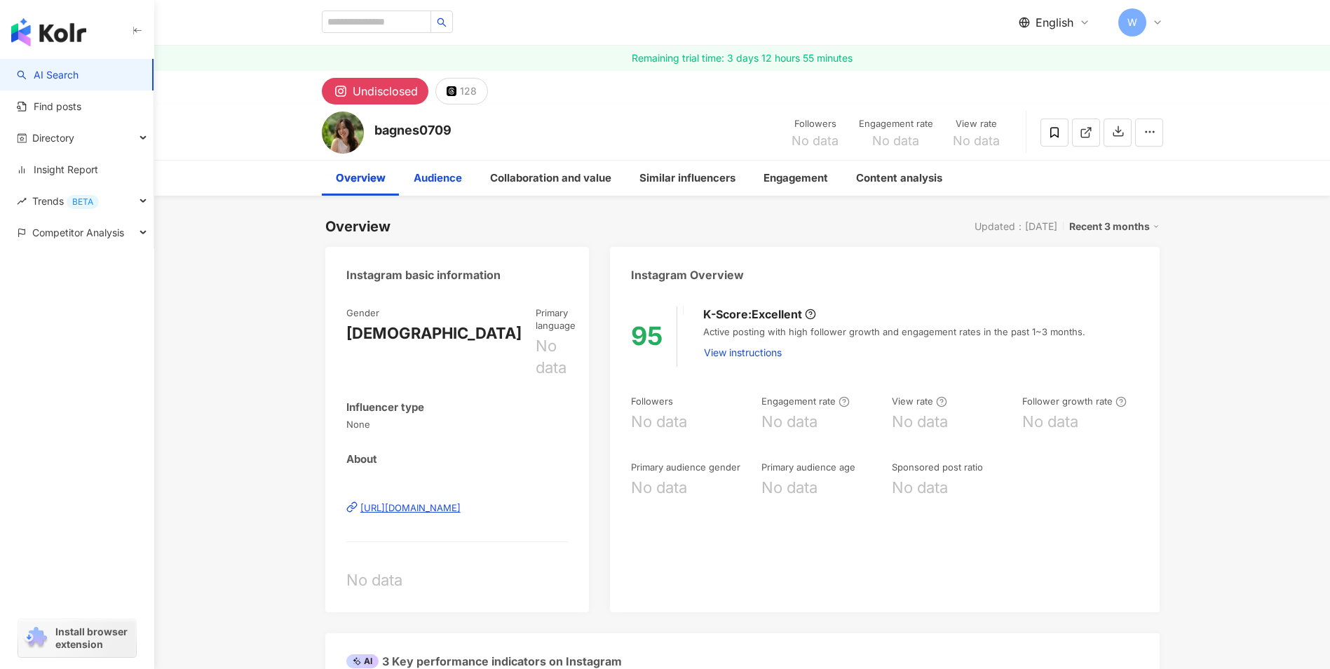
click at [442, 180] on div "Audience" at bounding box center [438, 178] width 48 height 17
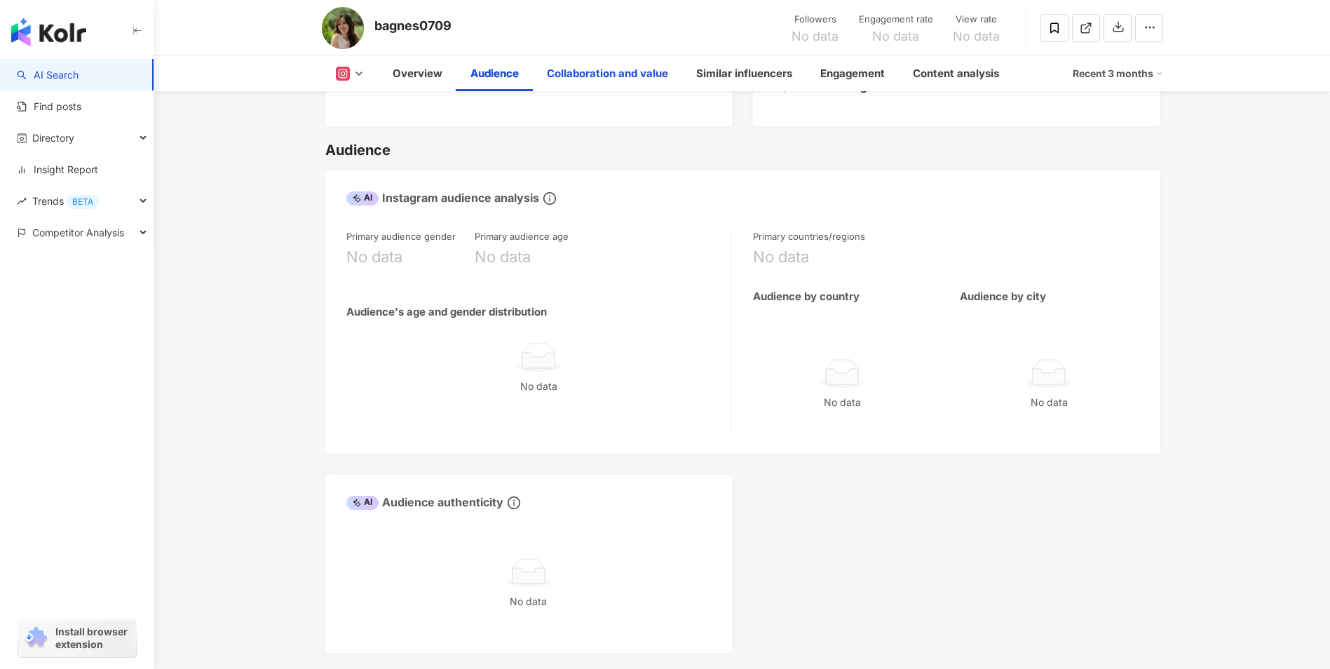
click at [560, 77] on div "Collaboration and value" at bounding box center [607, 73] width 121 height 17
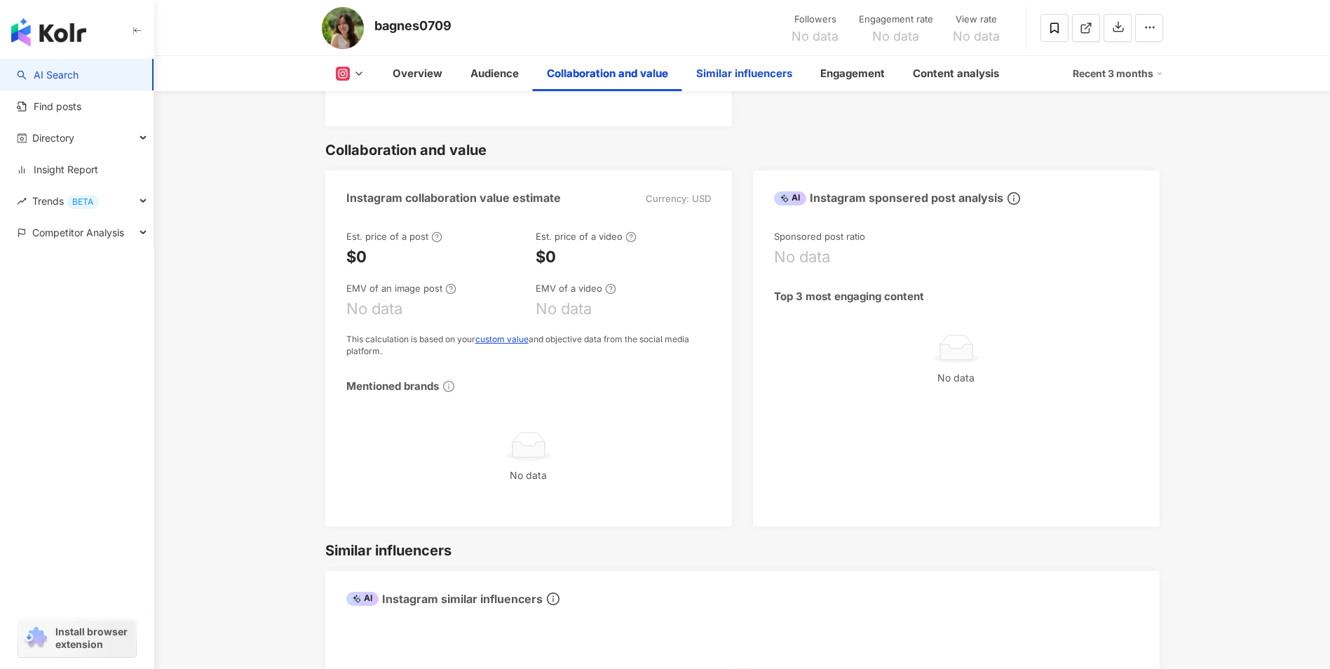
click at [729, 66] on div "Similar influencers" at bounding box center [744, 73] width 96 height 17
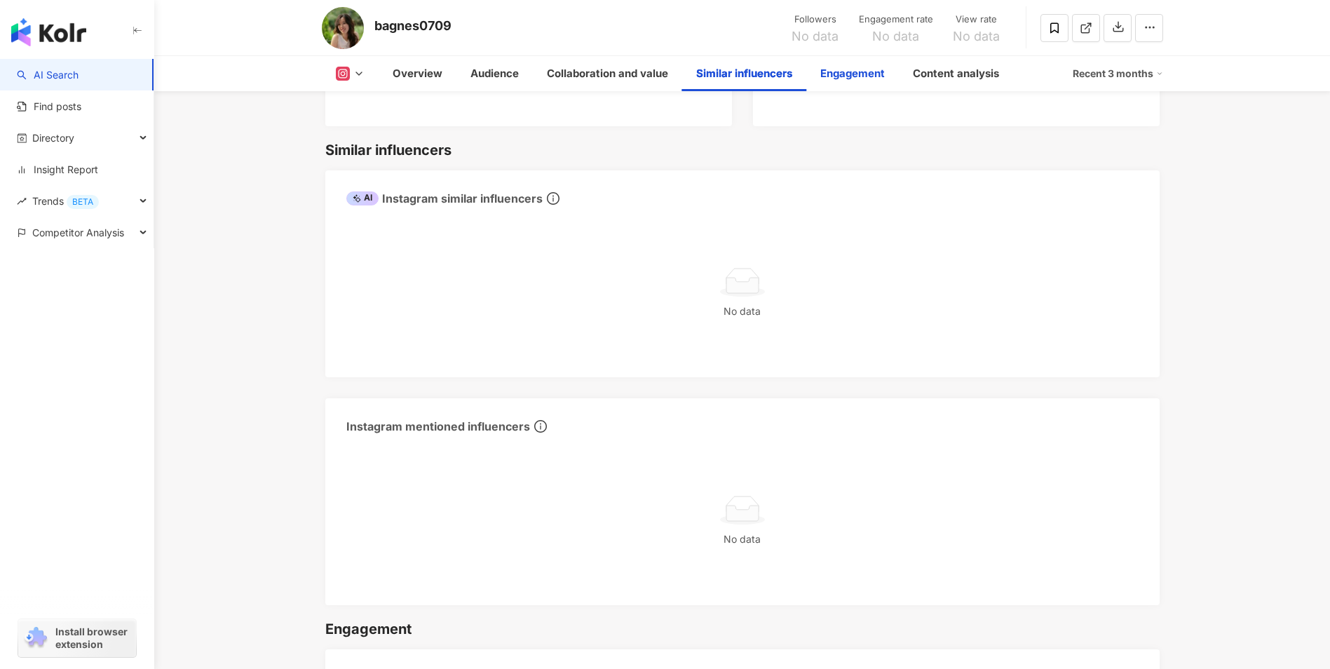
click at [820, 73] on div "Engagement" at bounding box center [852, 73] width 93 height 35
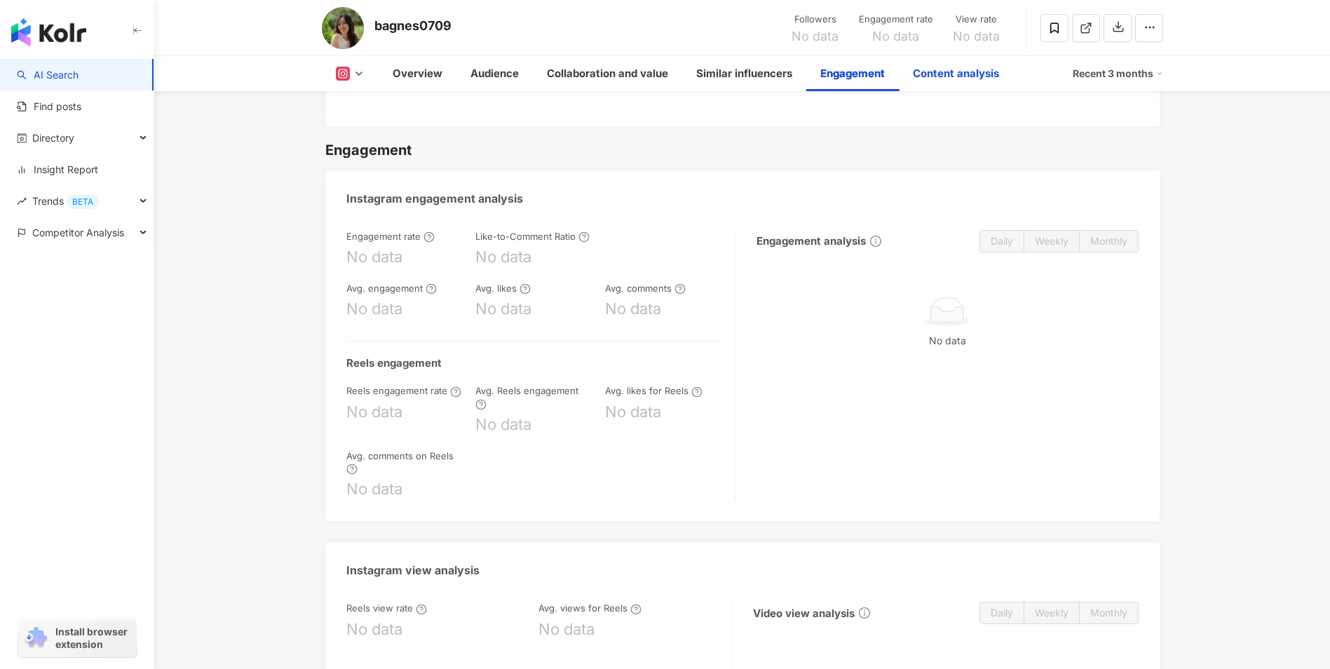
click at [933, 68] on div "Content analysis" at bounding box center [956, 73] width 86 height 17
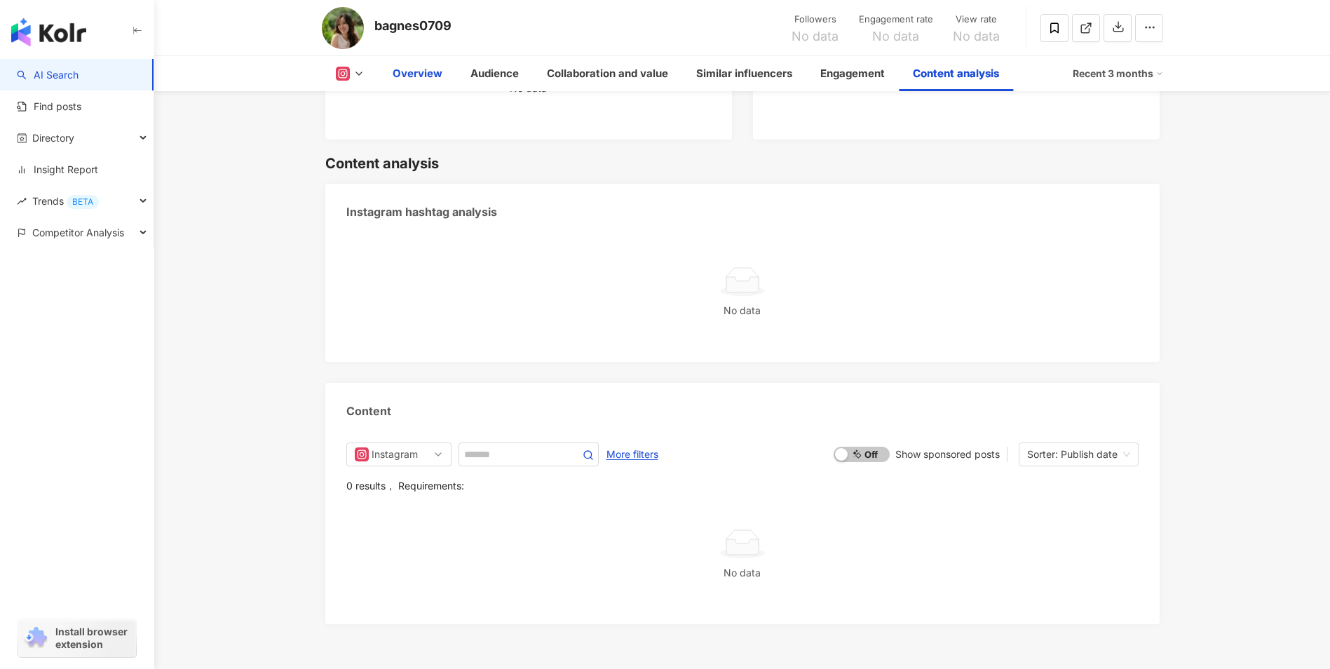
click at [404, 76] on div "Overview" at bounding box center [418, 73] width 50 height 17
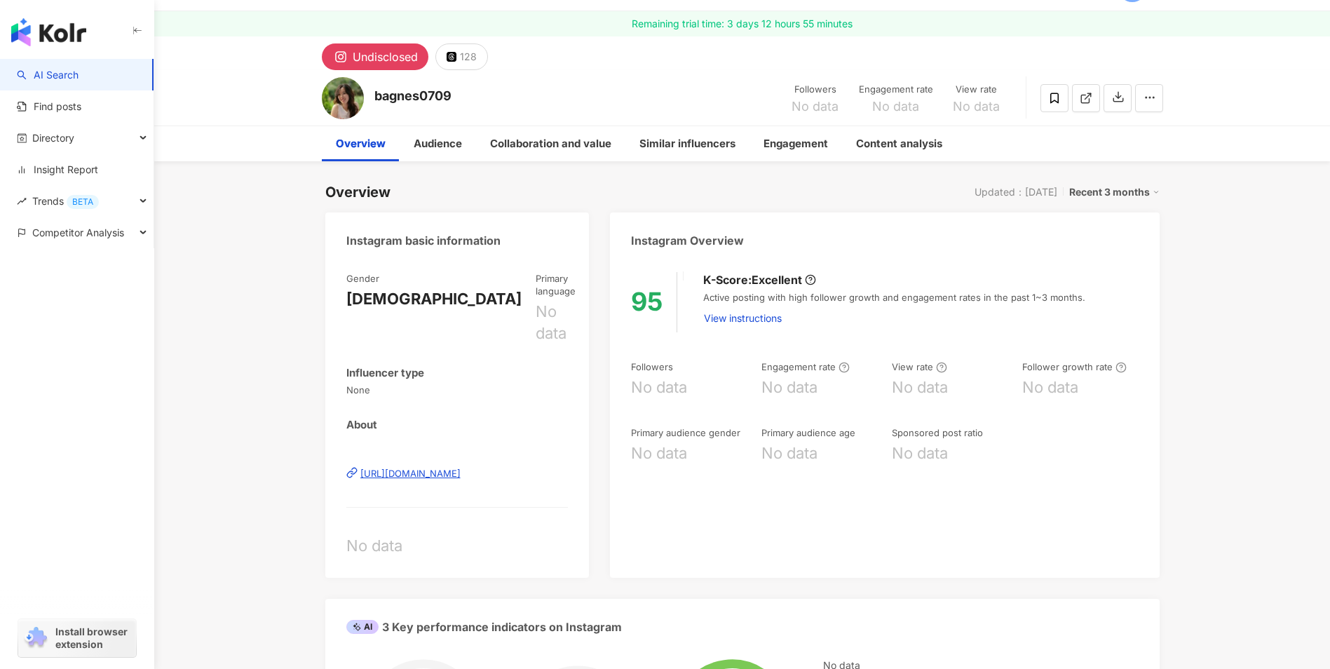
scroll to position [0, 0]
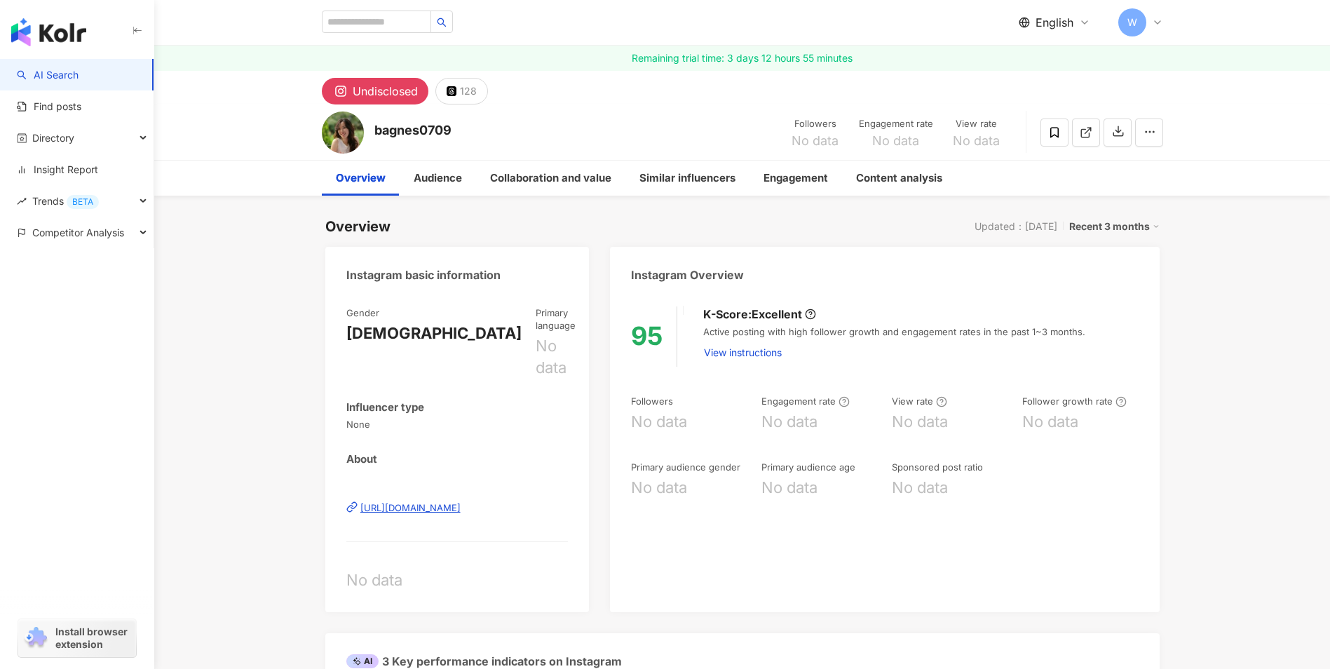
click at [70, 27] on img "button" at bounding box center [48, 32] width 75 height 28
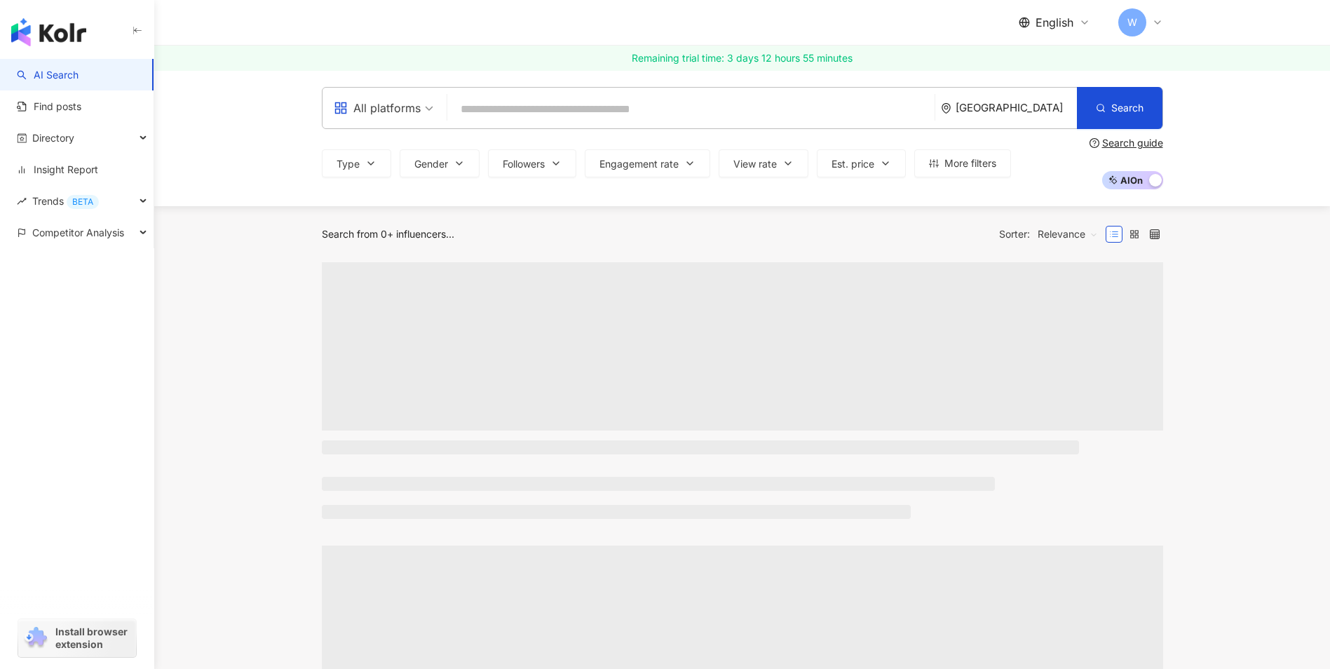
click at [574, 107] on input "search" at bounding box center [691, 109] width 476 height 27
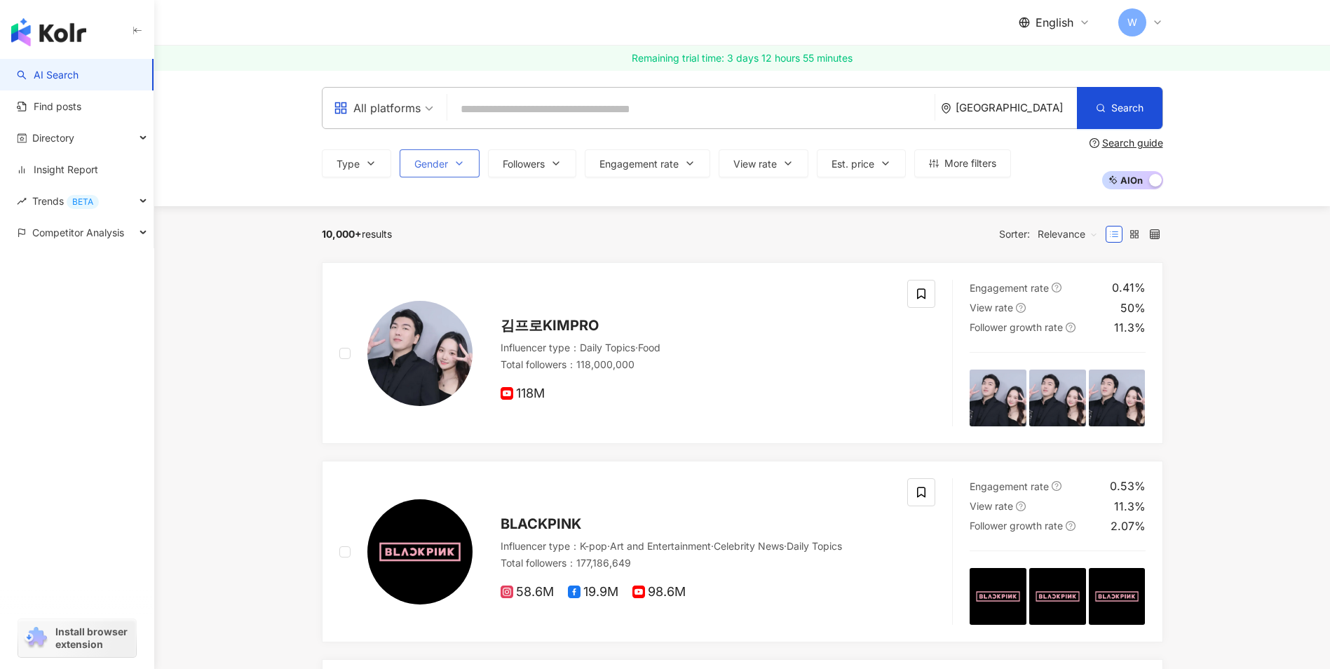
click at [449, 154] on button "Gender" at bounding box center [440, 163] width 80 height 28
click at [528, 157] on button "Followers" at bounding box center [532, 163] width 88 height 28
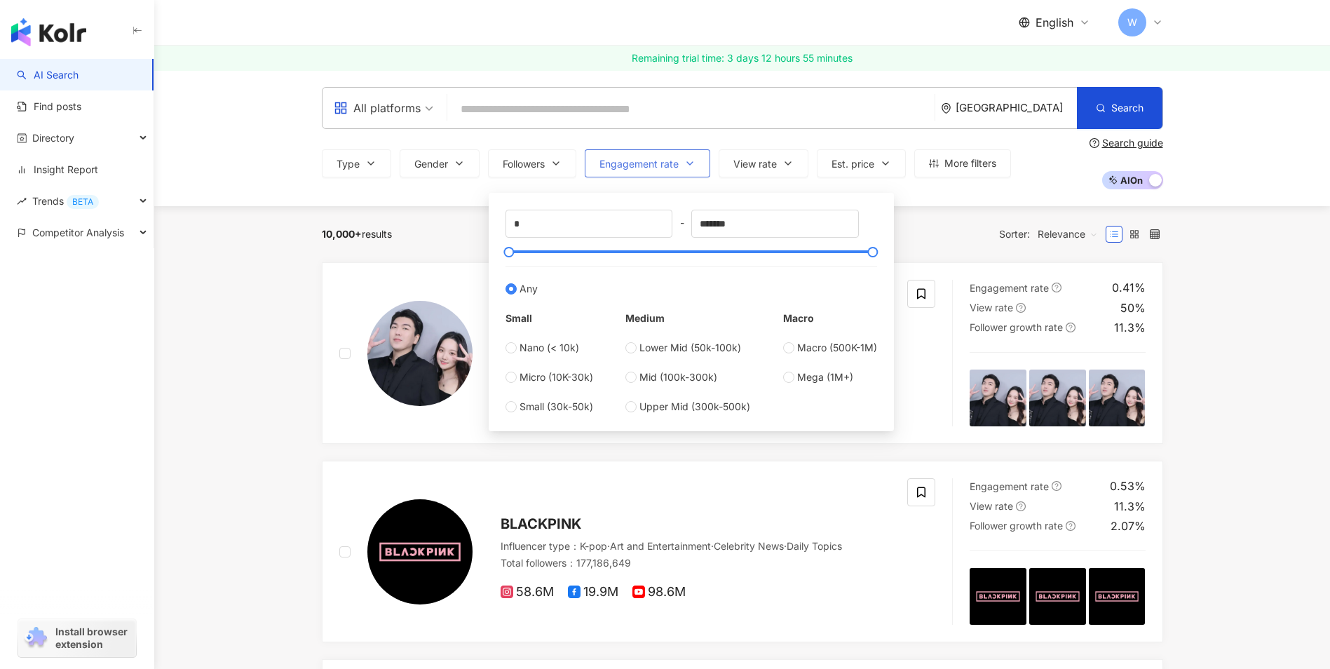
click at [640, 156] on button "Engagement rate" at bounding box center [648, 163] width 126 height 28
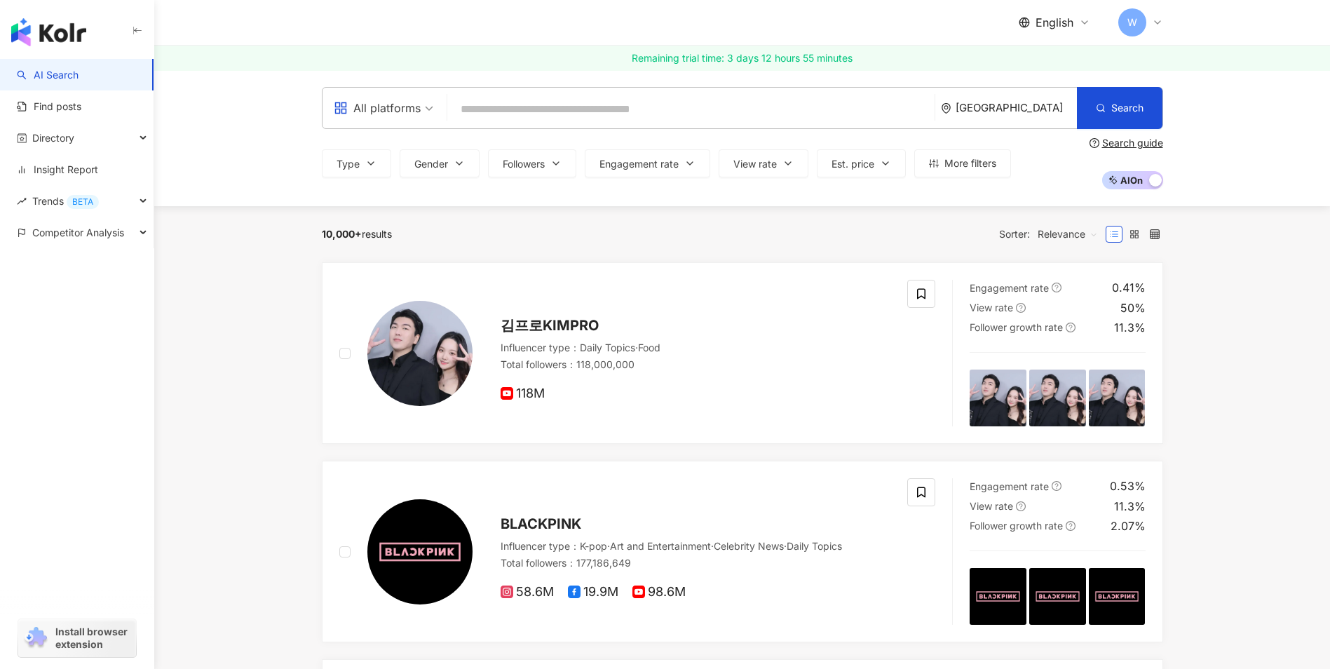
click at [822, 103] on input "search" at bounding box center [691, 109] width 476 height 27
click at [1079, 18] on icon at bounding box center [1084, 22] width 11 height 11
click at [40, 197] on span "Trends BETA" at bounding box center [65, 201] width 67 height 32
click at [55, 235] on link "Hashtag ranking" at bounding box center [72, 233] width 76 height 14
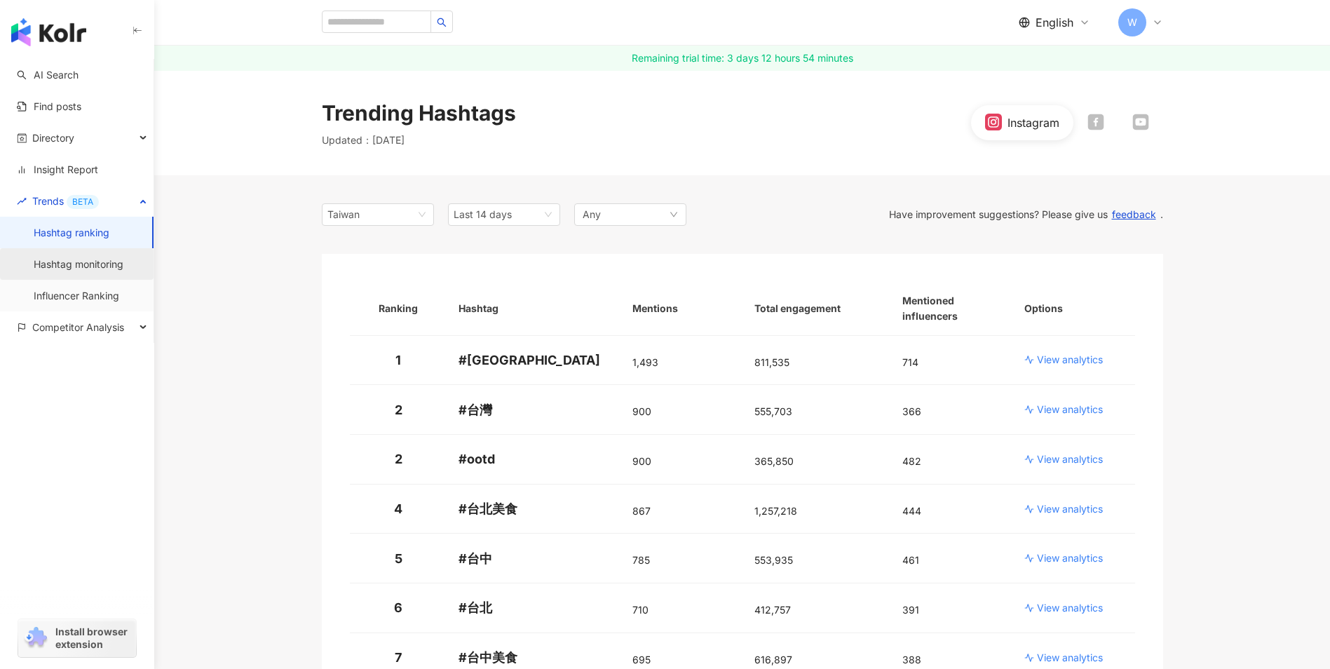
click at [78, 271] on link "Hashtag monitoring" at bounding box center [79, 264] width 90 height 14
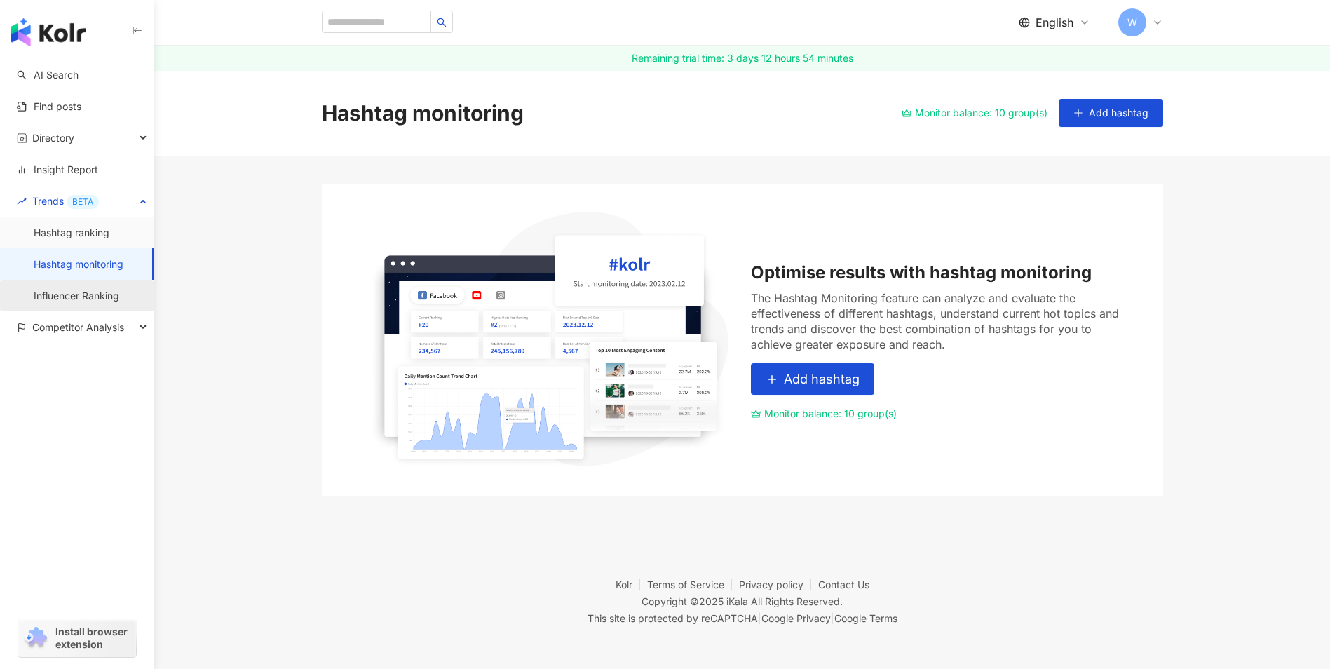
click at [101, 303] on link "Influencer Ranking" at bounding box center [77, 296] width 86 height 14
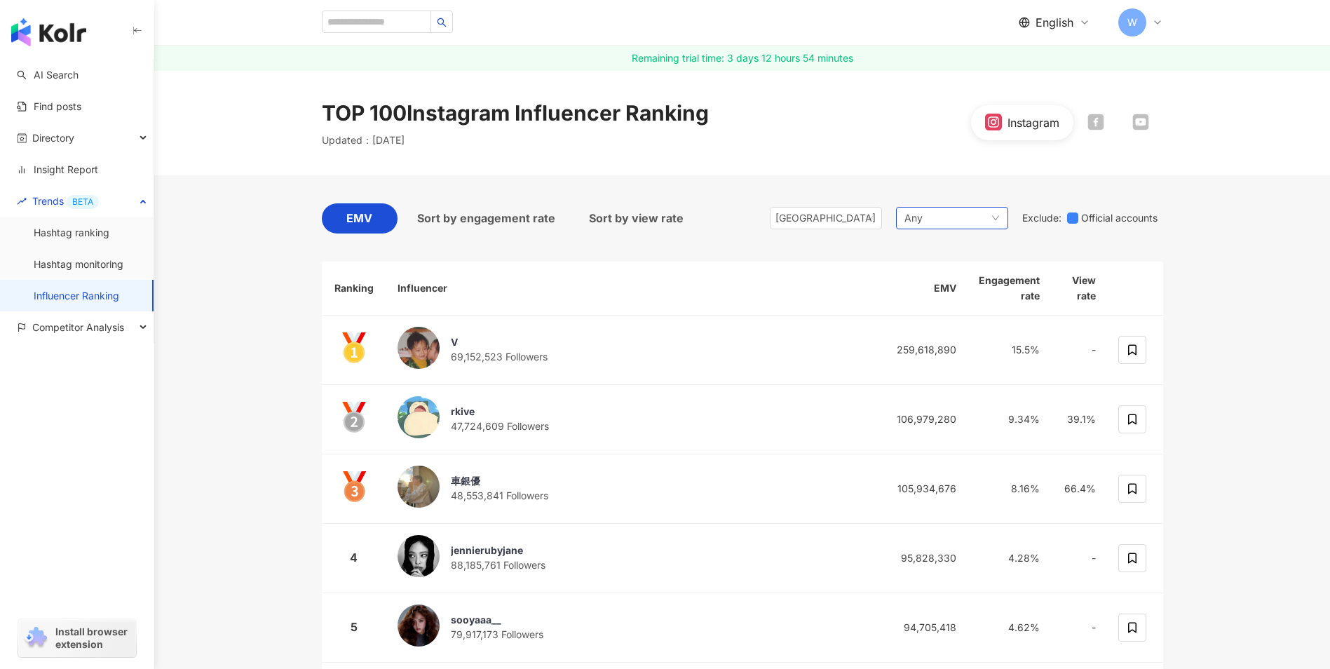
click at [933, 215] on div "Any" at bounding box center [952, 218] width 112 height 22
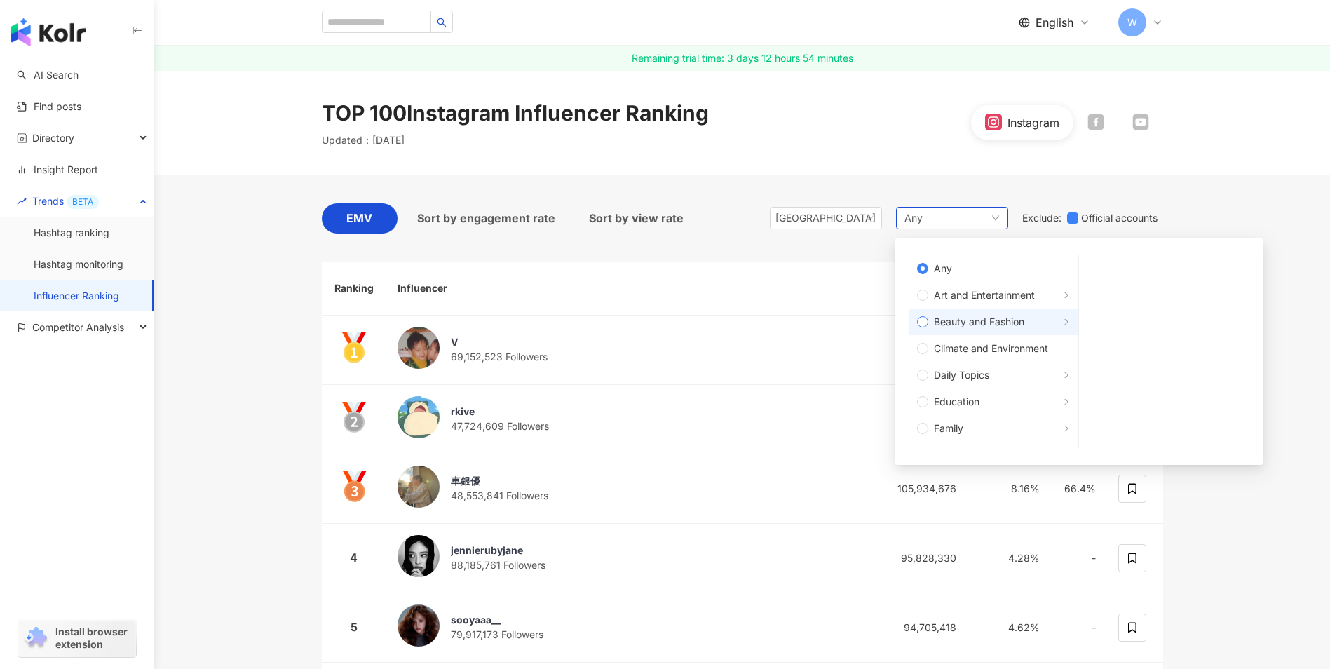
click at [969, 320] on span "Beauty and Fashion" at bounding box center [979, 321] width 90 height 15
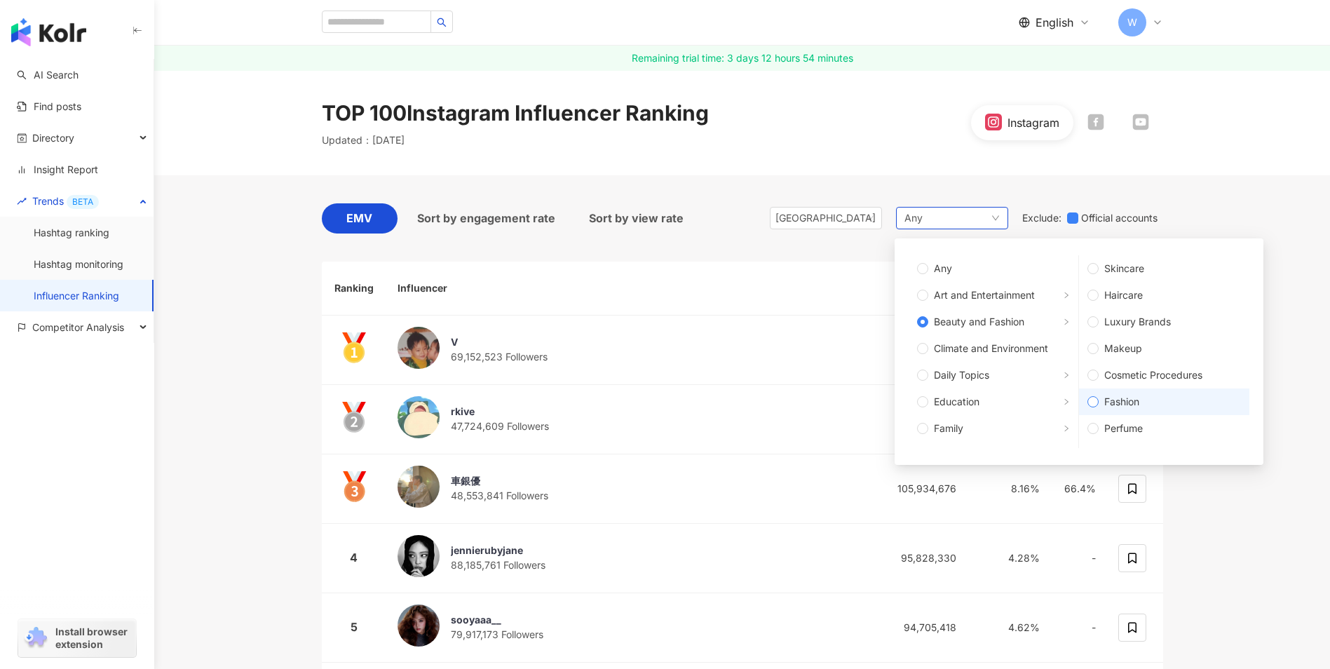
click at [1137, 398] on span "Fashion" at bounding box center [1170, 401] width 142 height 15
click at [1116, 266] on span "Skincare" at bounding box center [1170, 268] width 142 height 15
click at [1106, 405] on span "Fashion" at bounding box center [1170, 401] width 142 height 15
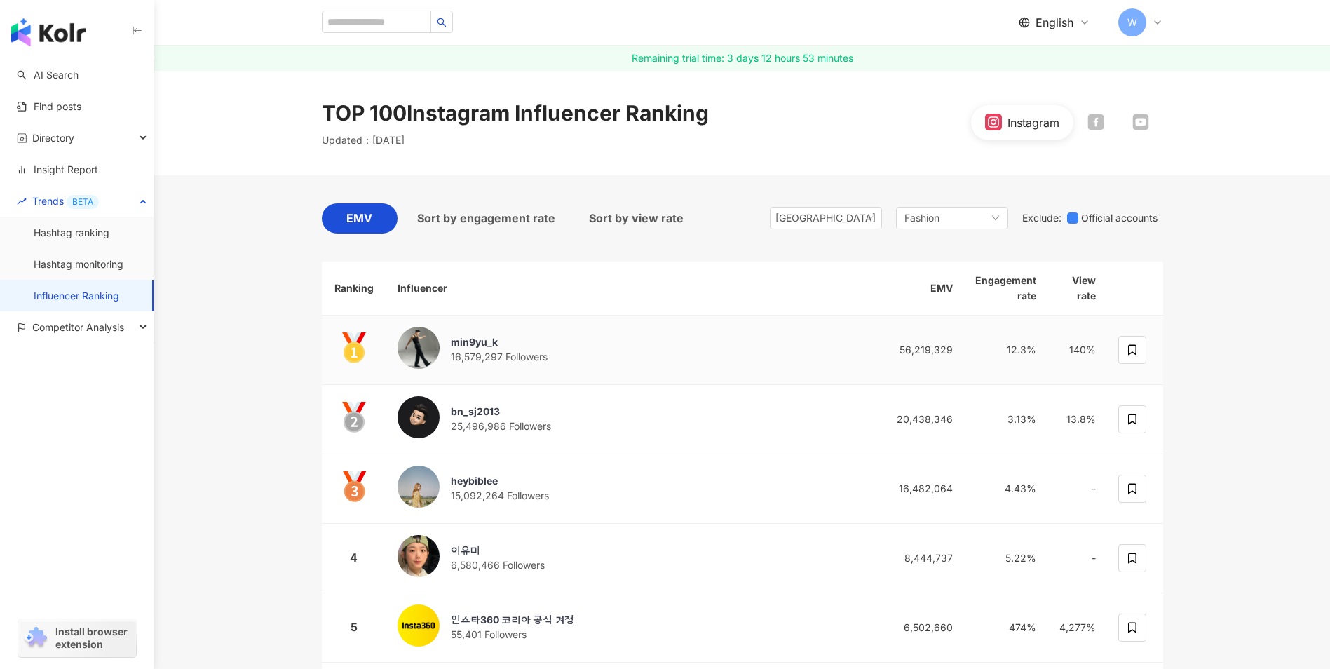
click at [414, 337] on img at bounding box center [419, 348] width 42 height 42
drag, startPoint x: 1198, startPoint y: 271, endPoint x: 1130, endPoint y: 112, distance: 173.4
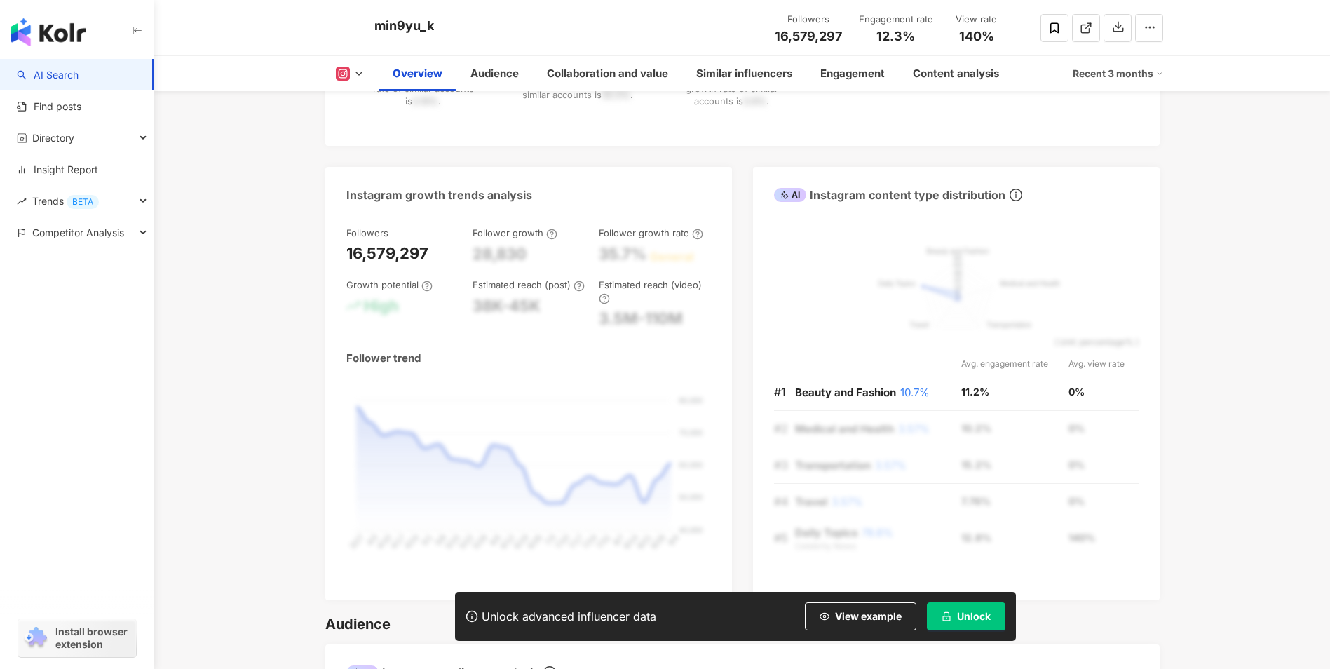
scroll to position [1122, 0]
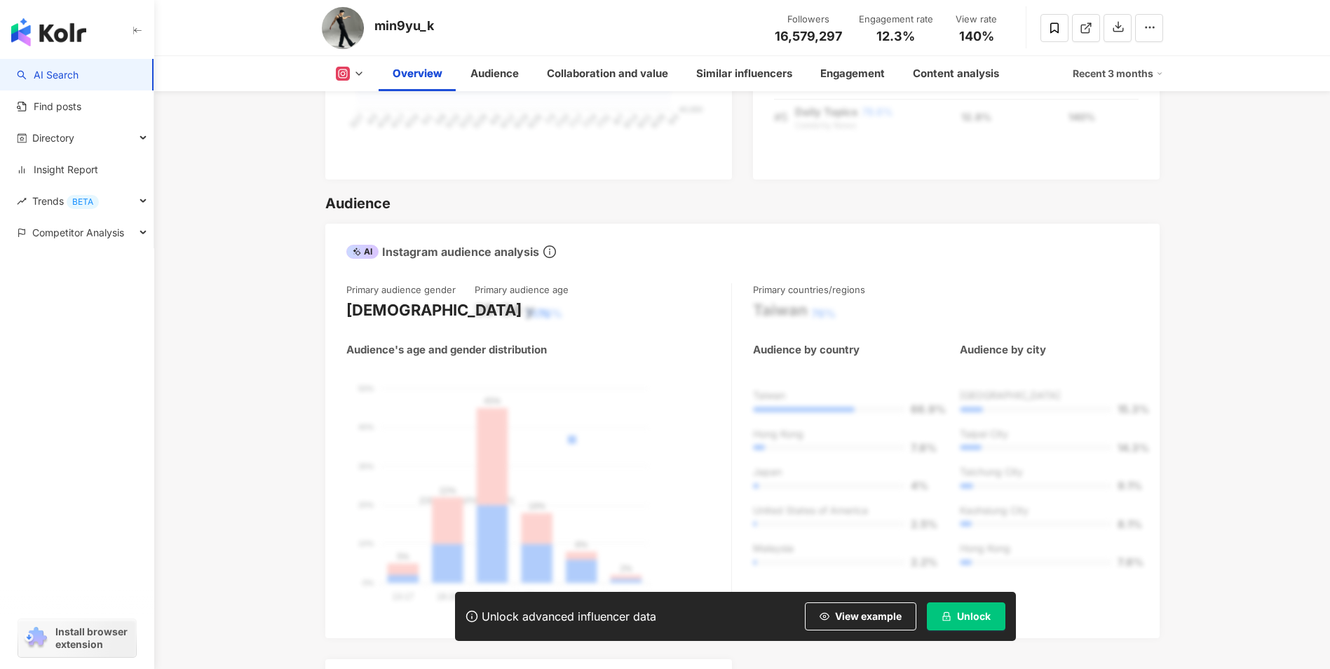
click at [969, 621] on span "Unlock" at bounding box center [974, 616] width 34 height 11
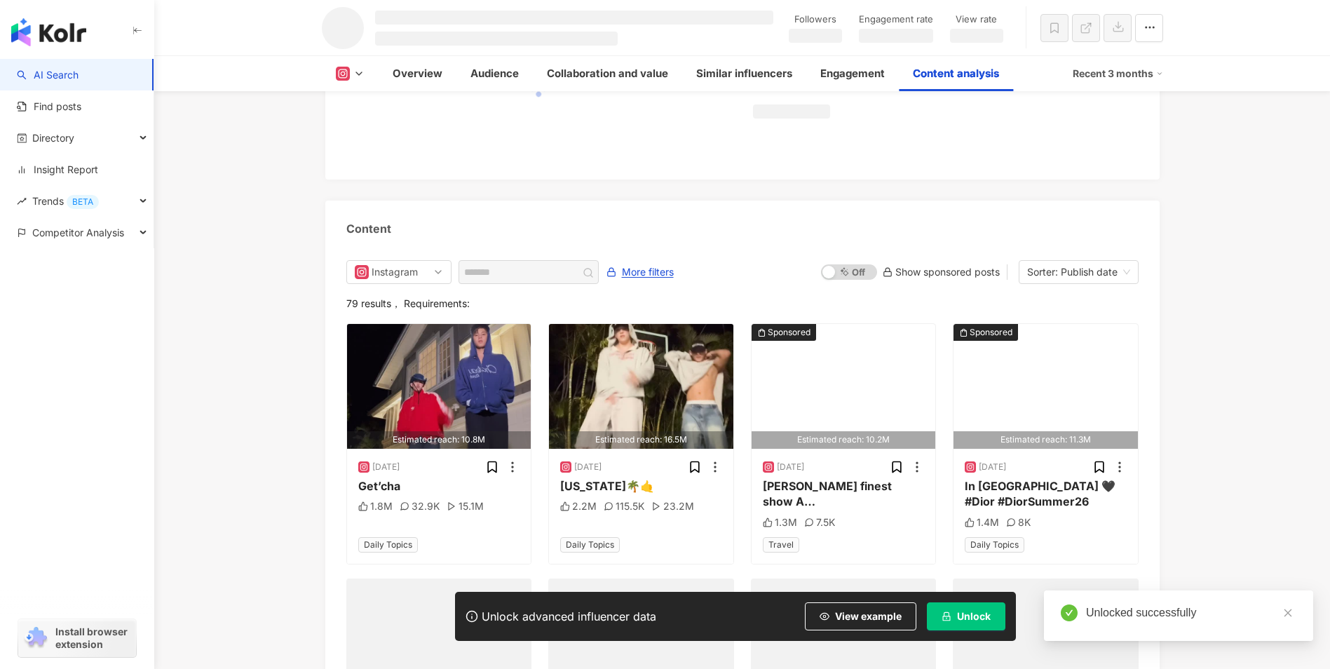
scroll to position [3761, 0]
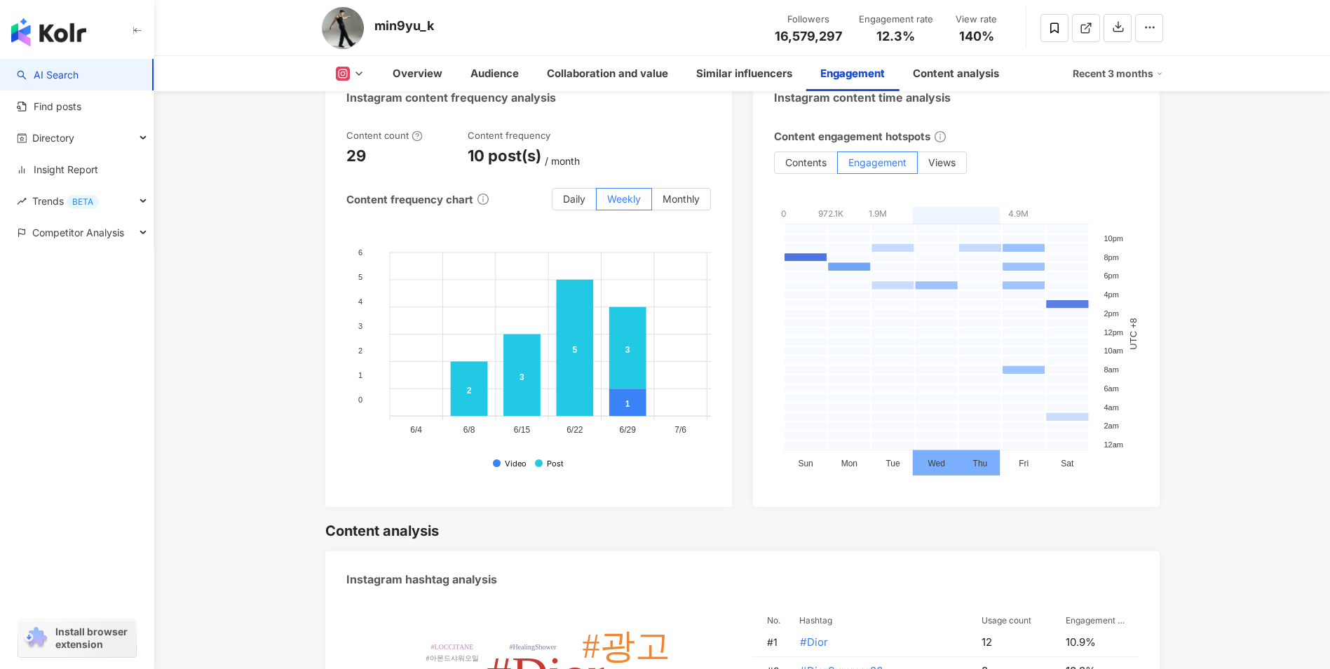
scroll to position [3720, 0]
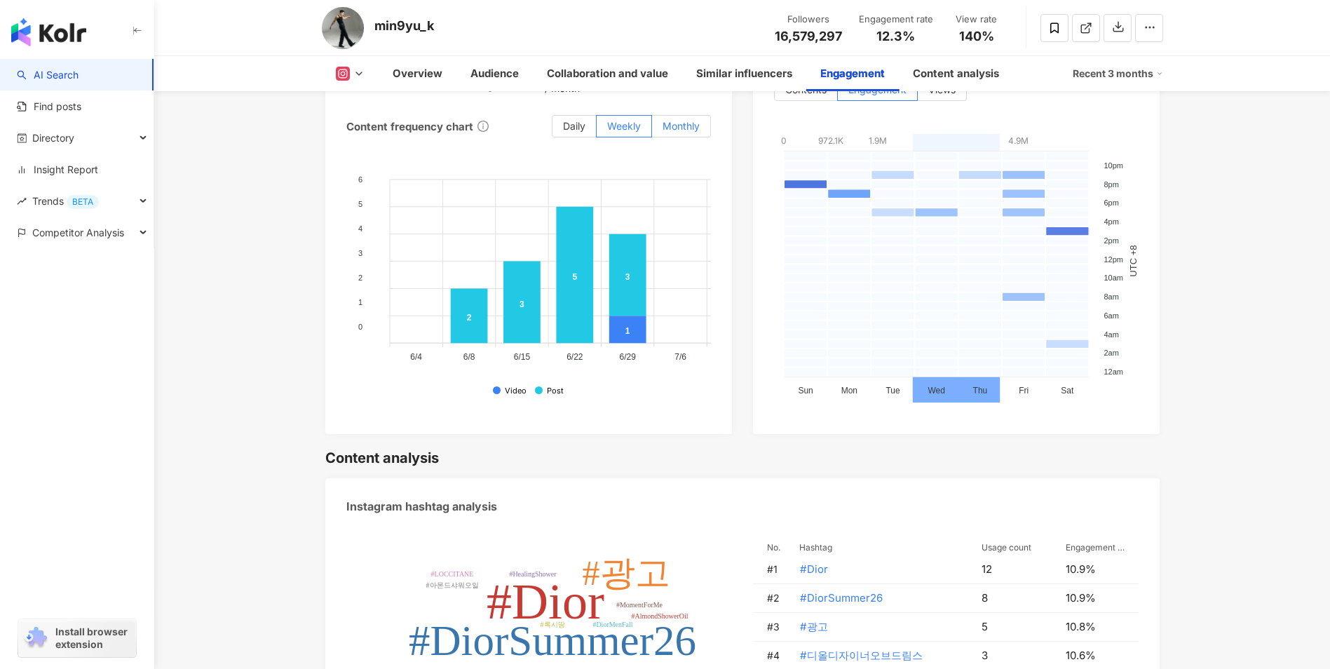
click at [699, 120] on label "Monthly" at bounding box center [681, 126] width 59 height 22
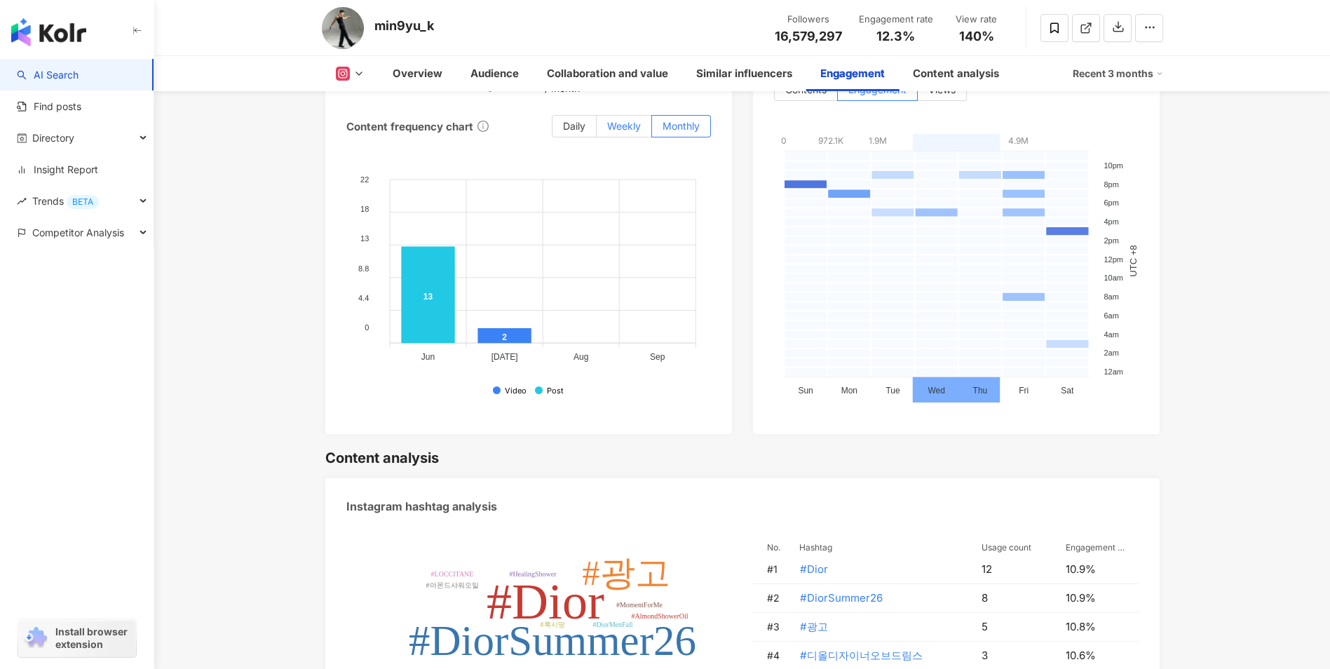
click at [628, 119] on label "Weekly" at bounding box center [624, 126] width 55 height 22
